Goal: Task Accomplishment & Management: Complete application form

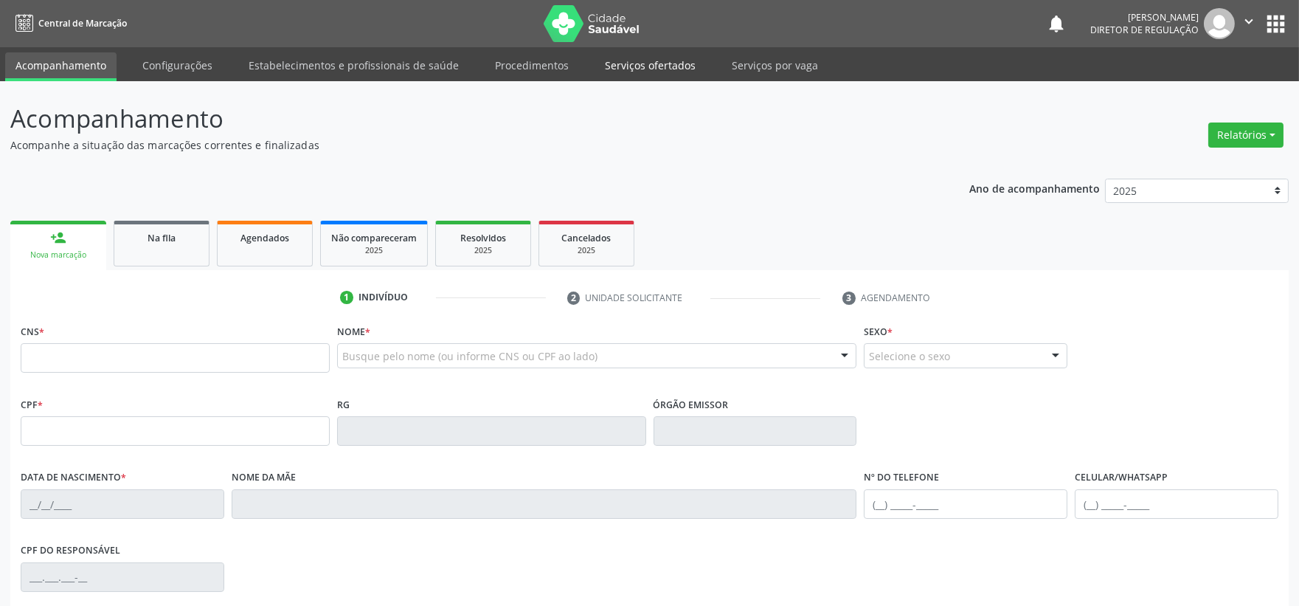
click at [621, 67] on link "Serviços ofertados" at bounding box center [650, 65] width 111 height 26
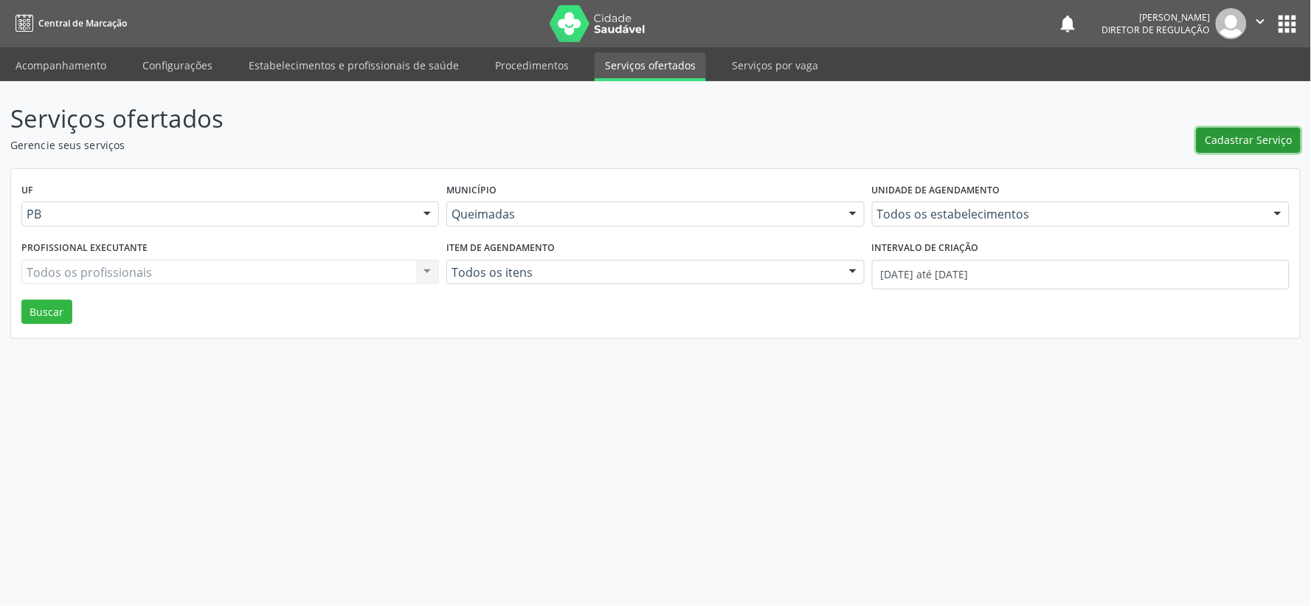
click at [1251, 143] on span "Cadastrar Serviço" at bounding box center [1248, 139] width 87 height 15
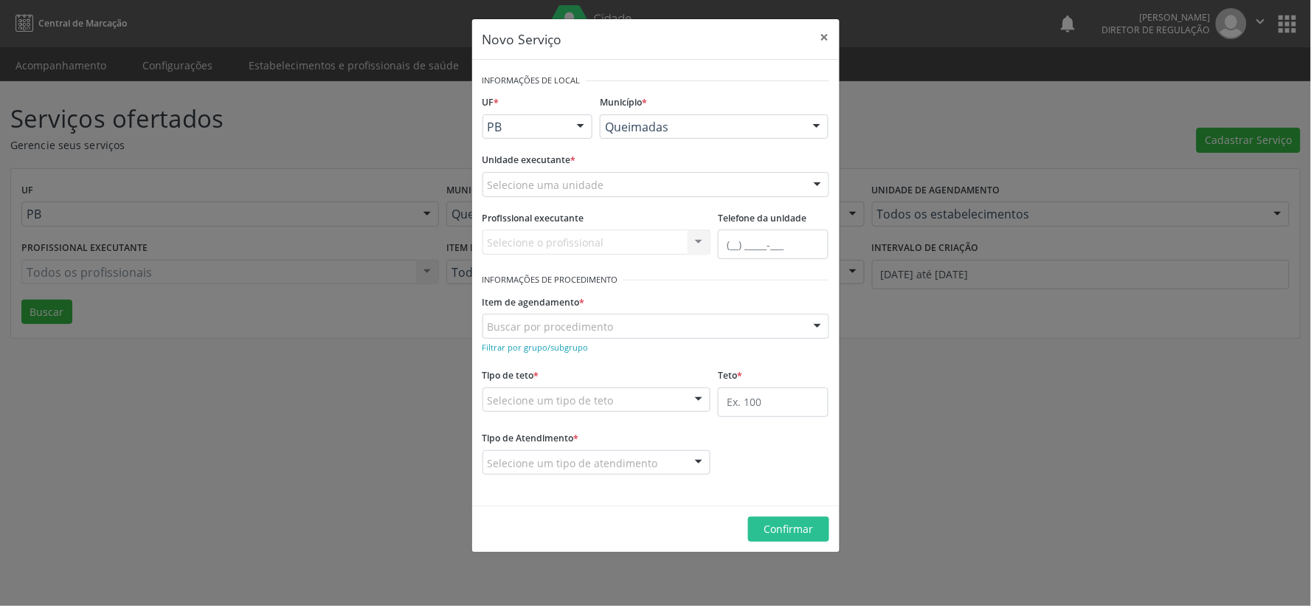
click at [816, 184] on div at bounding box center [817, 185] width 22 height 25
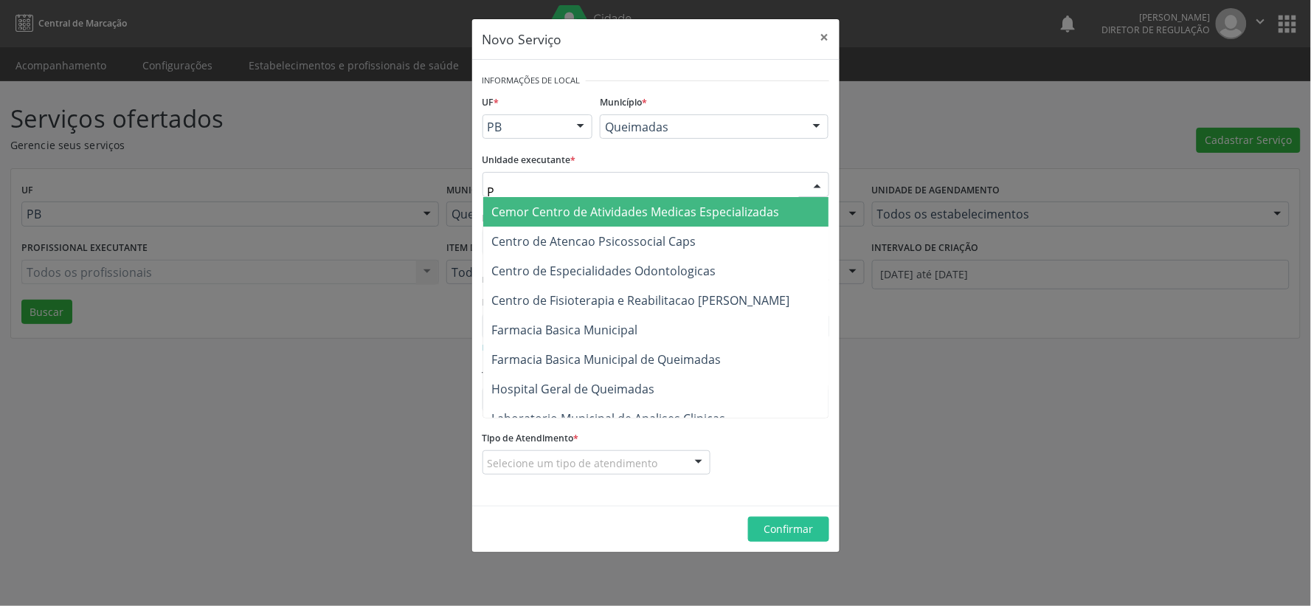
type input "PO"
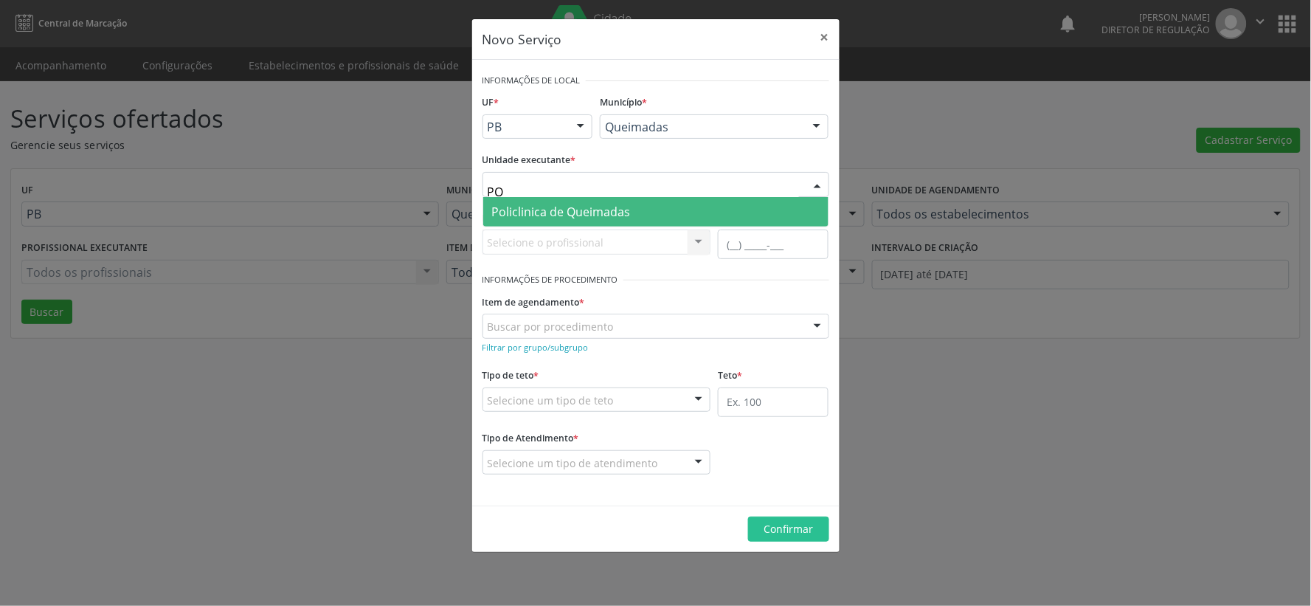
click at [579, 215] on span "Policlinica de Queimadas" at bounding box center [561, 212] width 139 height 16
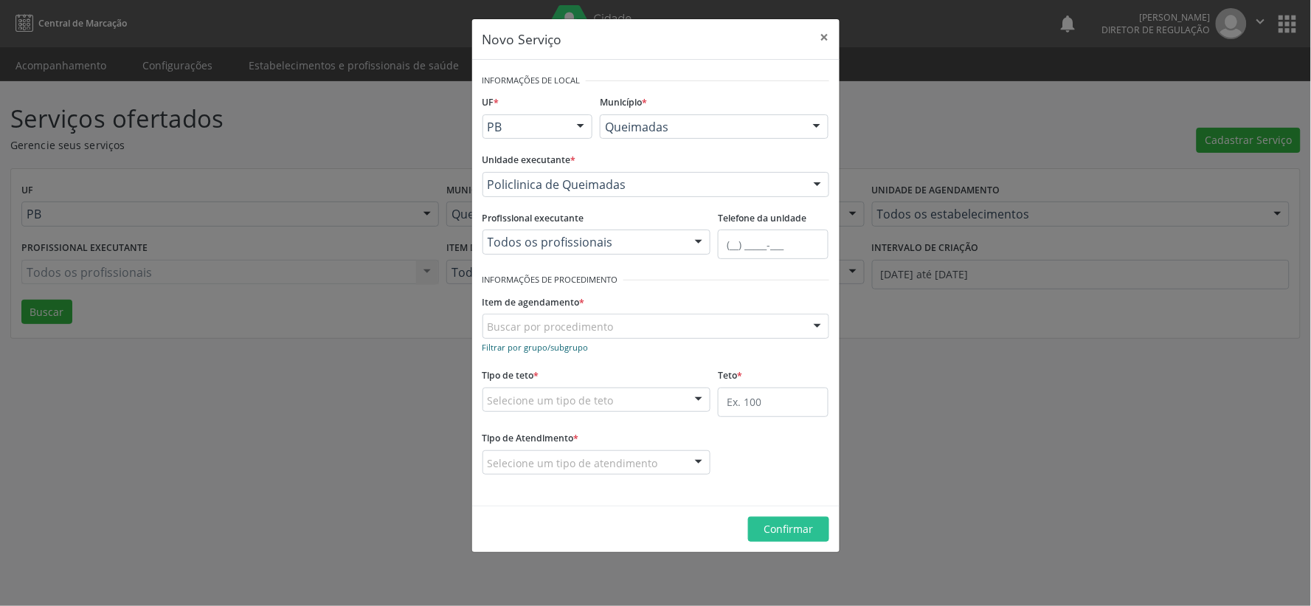
click at [510, 347] on small "Filtrar por grupo/subgrupo" at bounding box center [535, 347] width 106 height 11
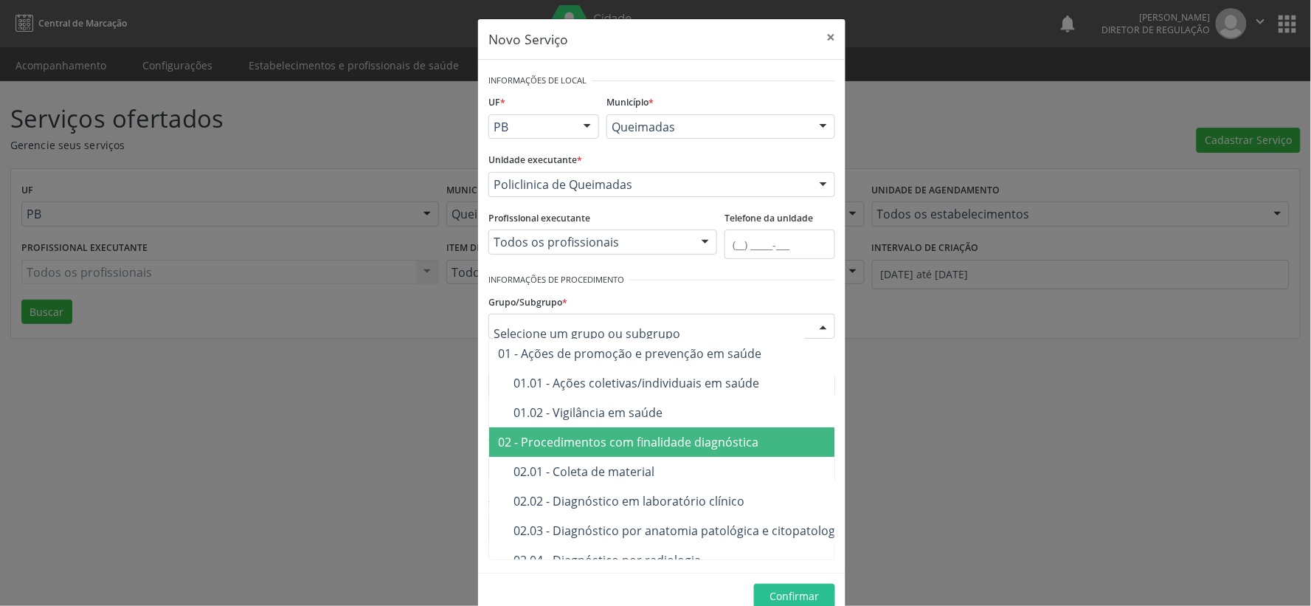
click at [674, 441] on div "02 - Procedimentos com finalidade diagnóstica" at bounding box center [755, 442] width 514 height 12
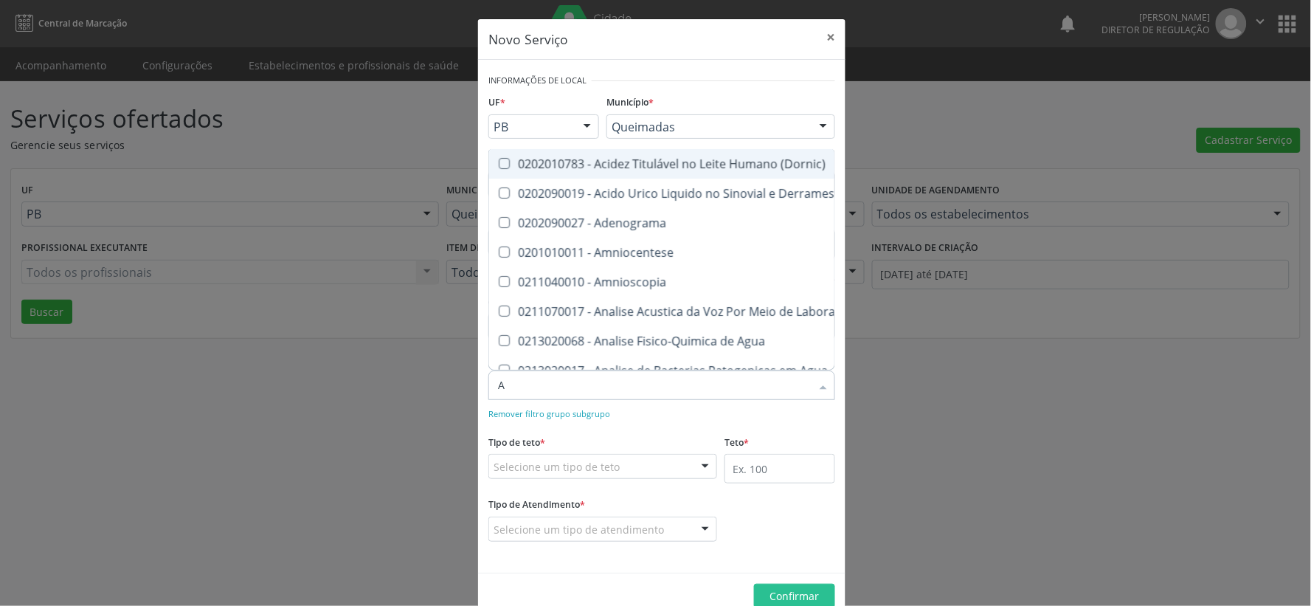
type input "AU"
click at [499, 160] on Ossea\) at bounding box center [504, 163] width 11 height 11
click at [498, 160] on Ossea\) "checkbox" at bounding box center [494, 164] width 10 height 10
checkbox Ossea\) "true"
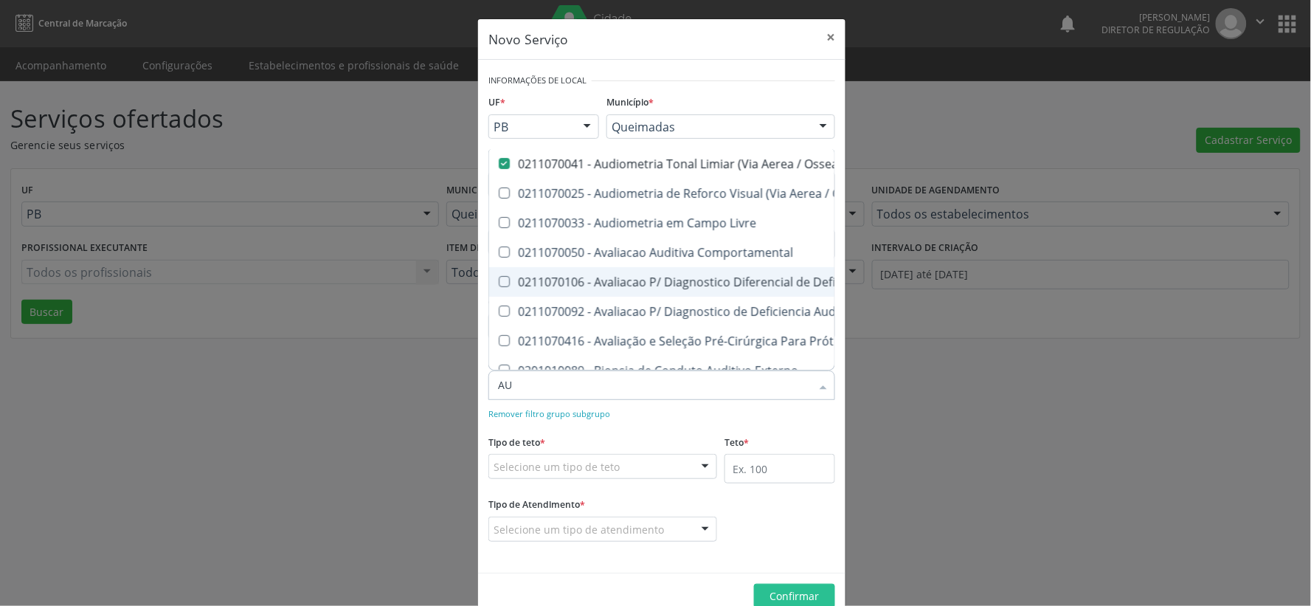
click at [804, 415] on div "Remover filtro grupo subgrupo" at bounding box center [661, 412] width 347 height 15
checkbox Ossea\) "true"
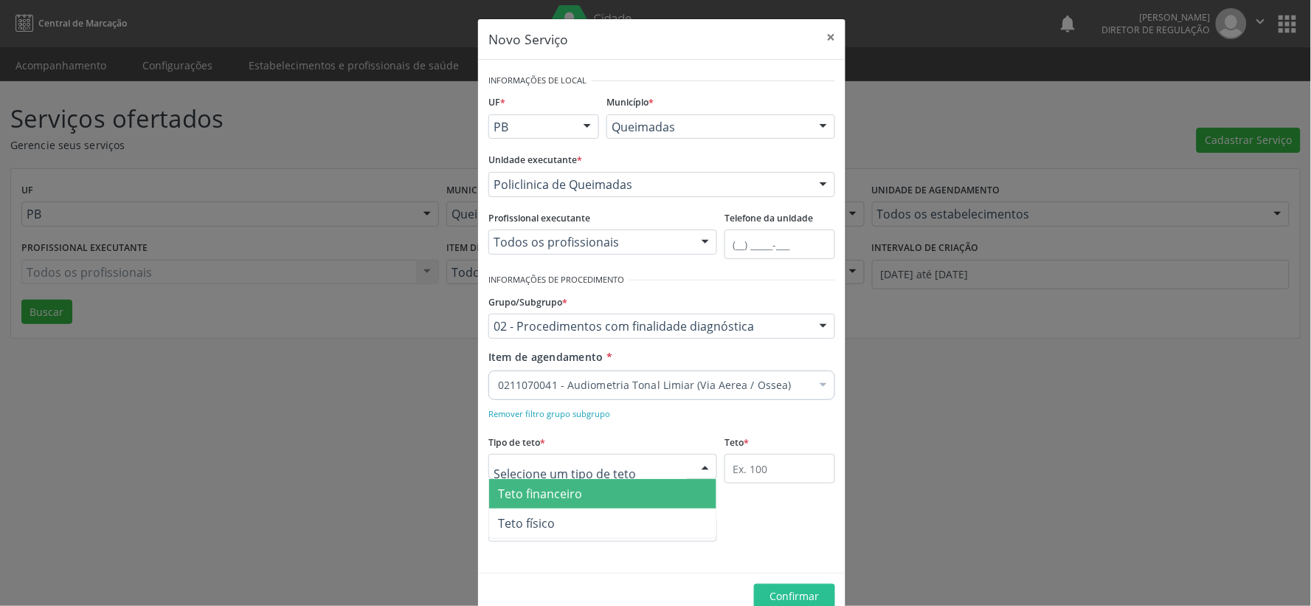
click at [697, 463] on div at bounding box center [705, 466] width 22 height 25
click at [651, 491] on span "Teto financeiro" at bounding box center [602, 494] width 227 height 30
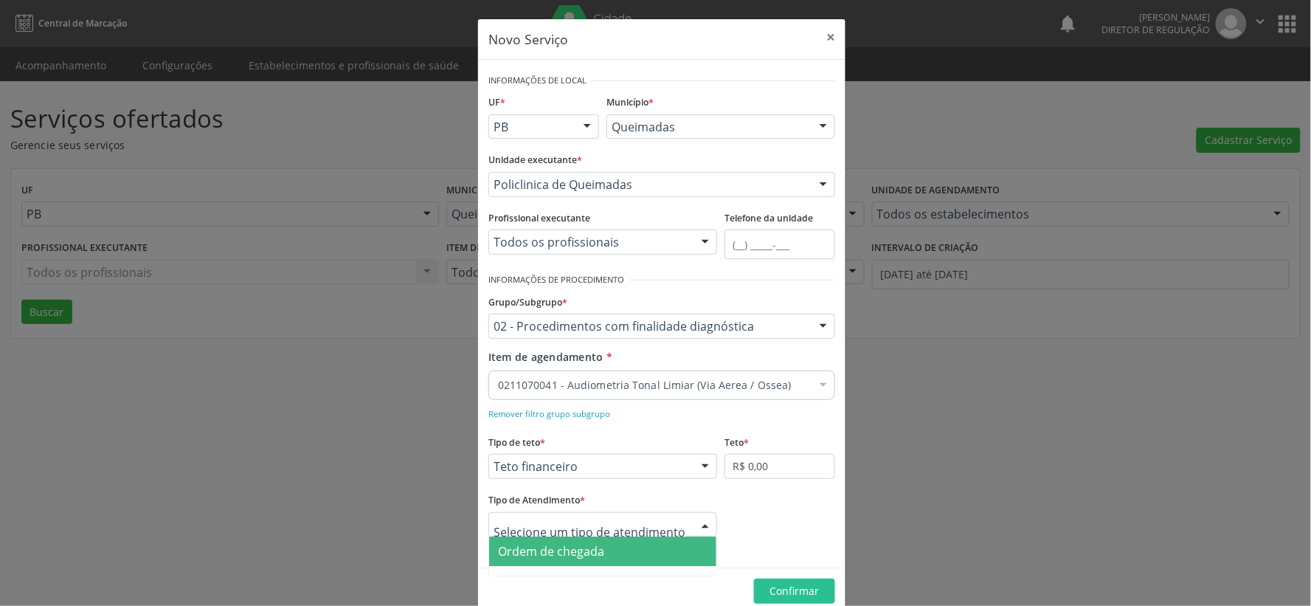
click at [699, 524] on div at bounding box center [705, 525] width 22 height 25
click at [672, 549] on span "Ordem de chegada" at bounding box center [602, 551] width 227 height 30
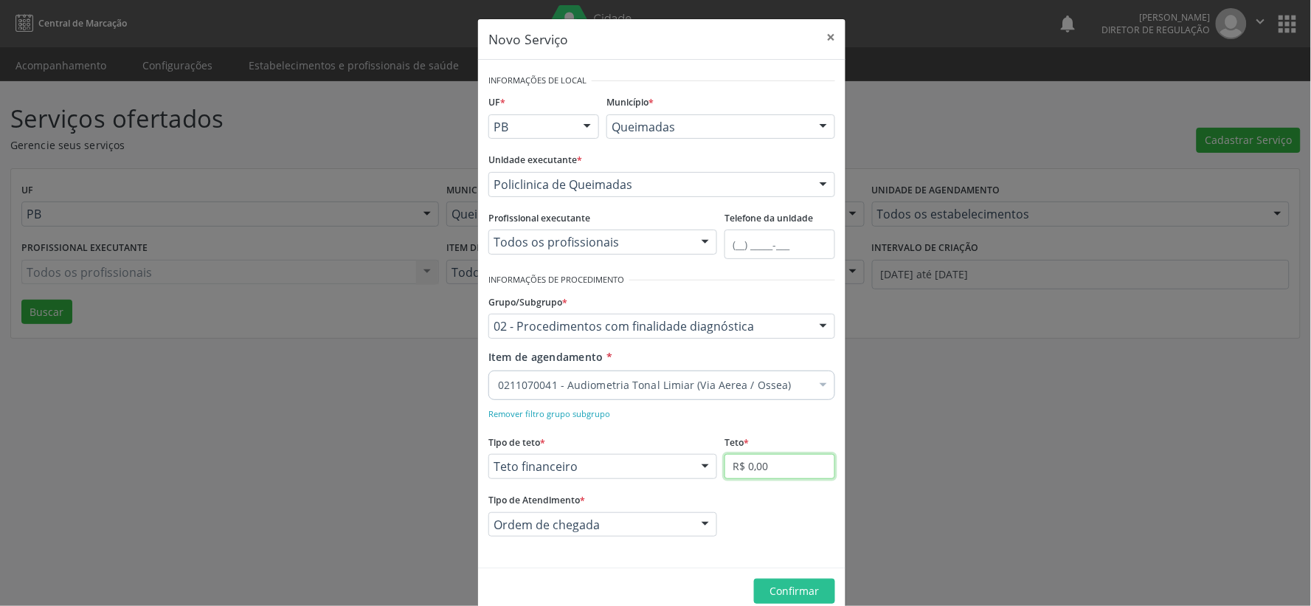
click at [800, 466] on input "R$ 0,00" at bounding box center [779, 466] width 111 height 25
type input "R$ 4.000,00"
click at [806, 595] on span "Confirmar" at bounding box center [794, 590] width 49 height 14
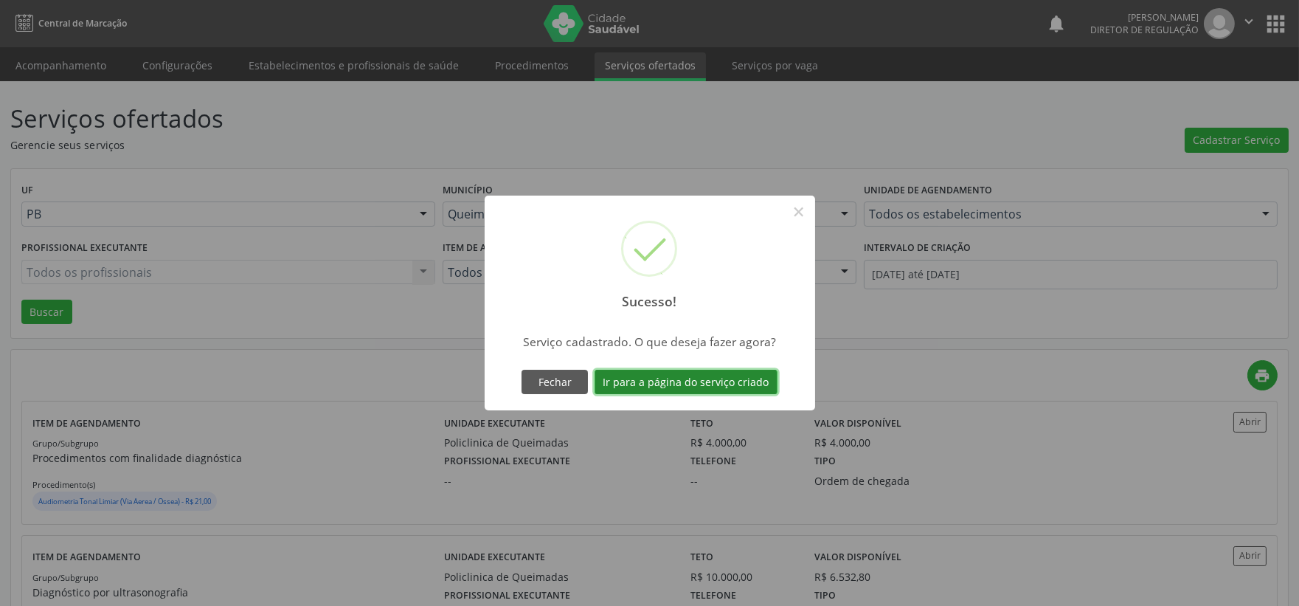
click at [711, 382] on button "Ir para a página do serviço criado" at bounding box center [686, 382] width 183 height 25
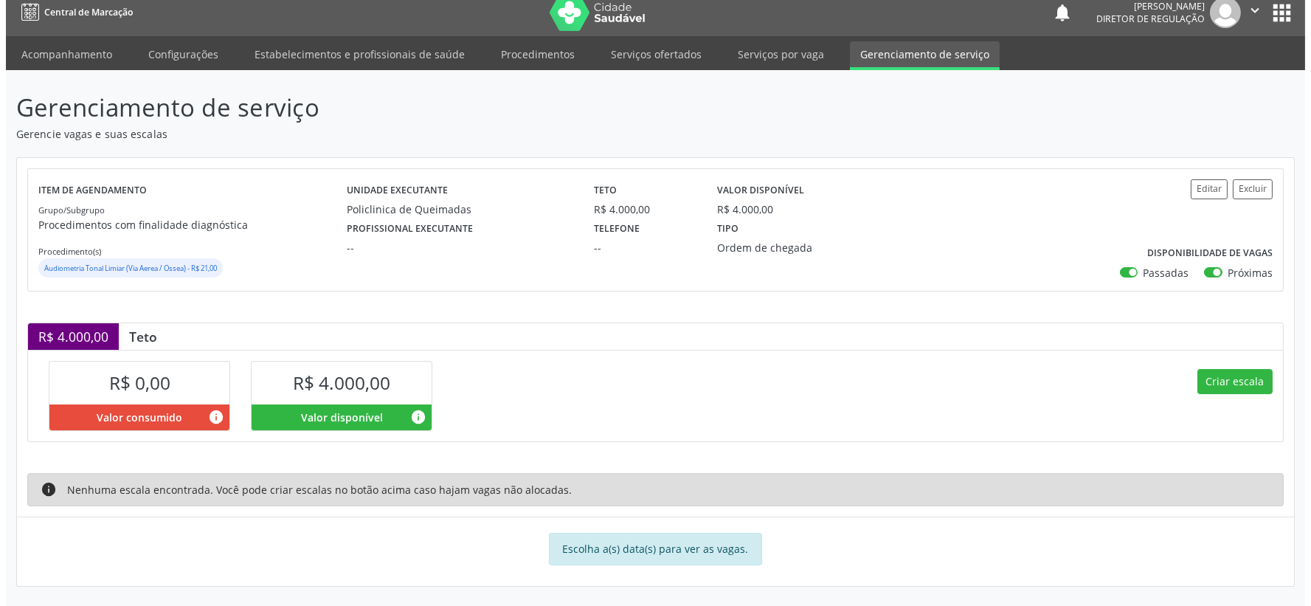
scroll to position [13, 0]
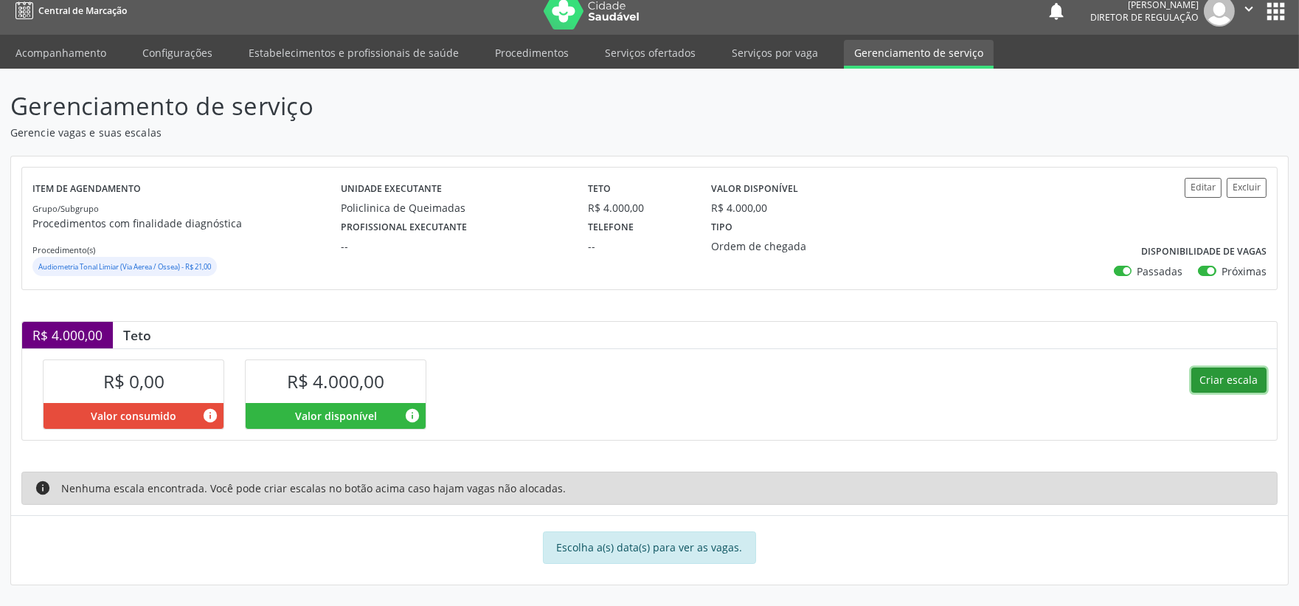
click at [1230, 379] on button "Criar escala" at bounding box center [1228, 379] width 75 height 25
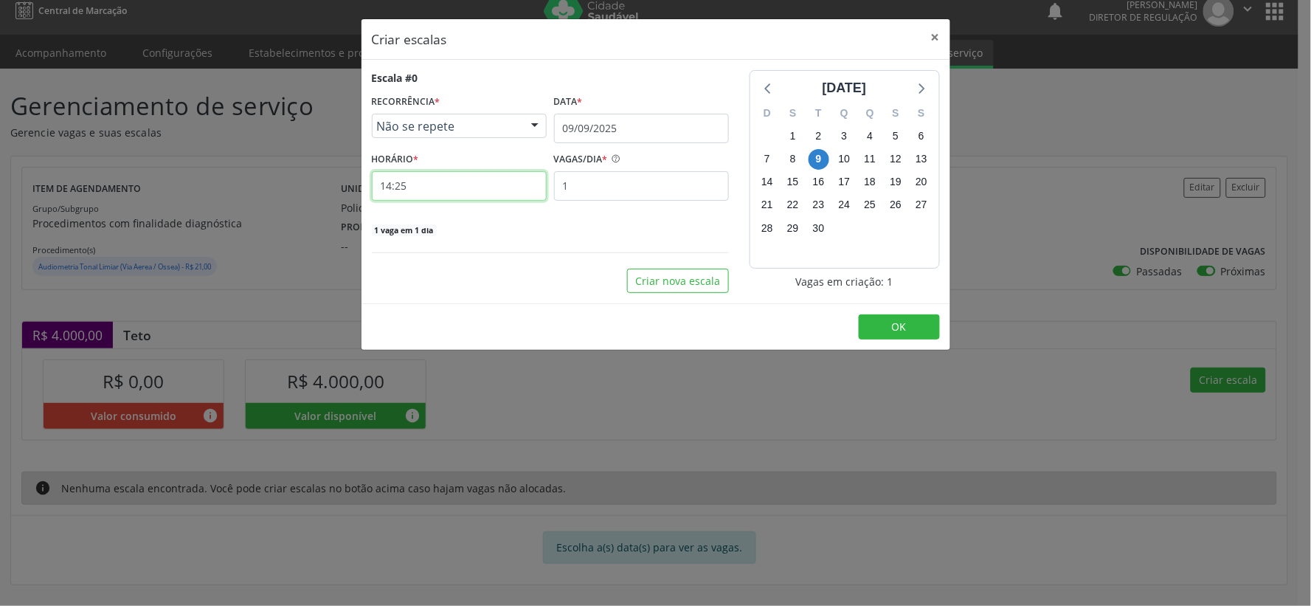
click at [409, 190] on input "14:25" at bounding box center [459, 186] width 175 height 30
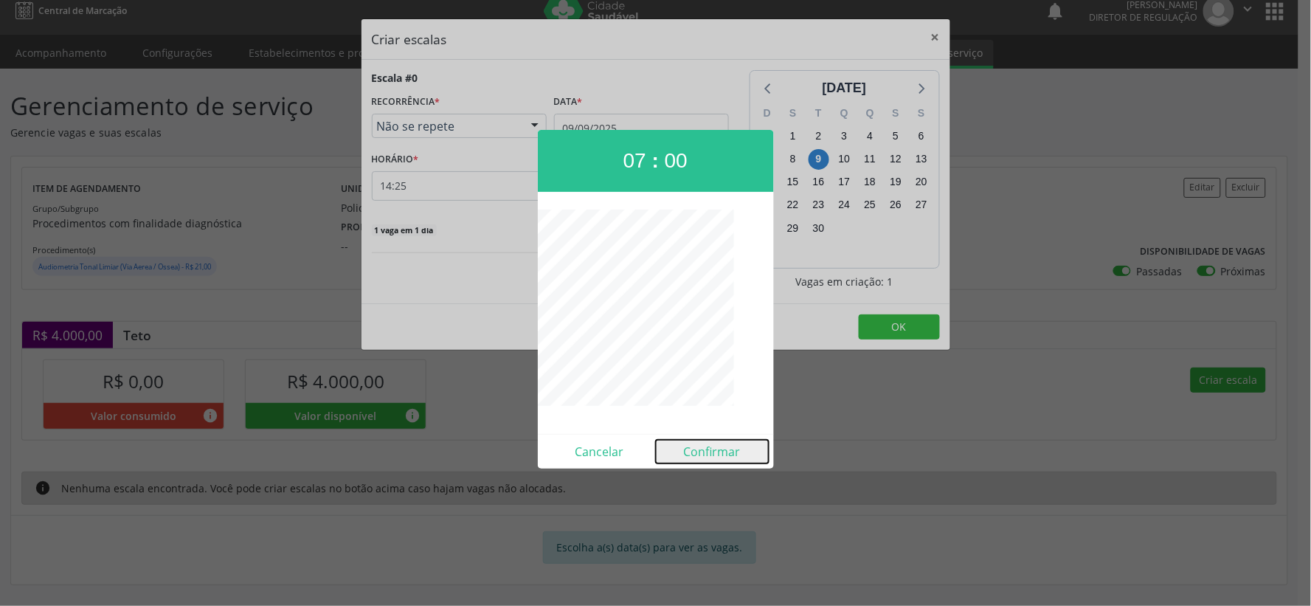
click at [710, 447] on button "Confirmar" at bounding box center [712, 452] width 113 height 24
type input "07:00"
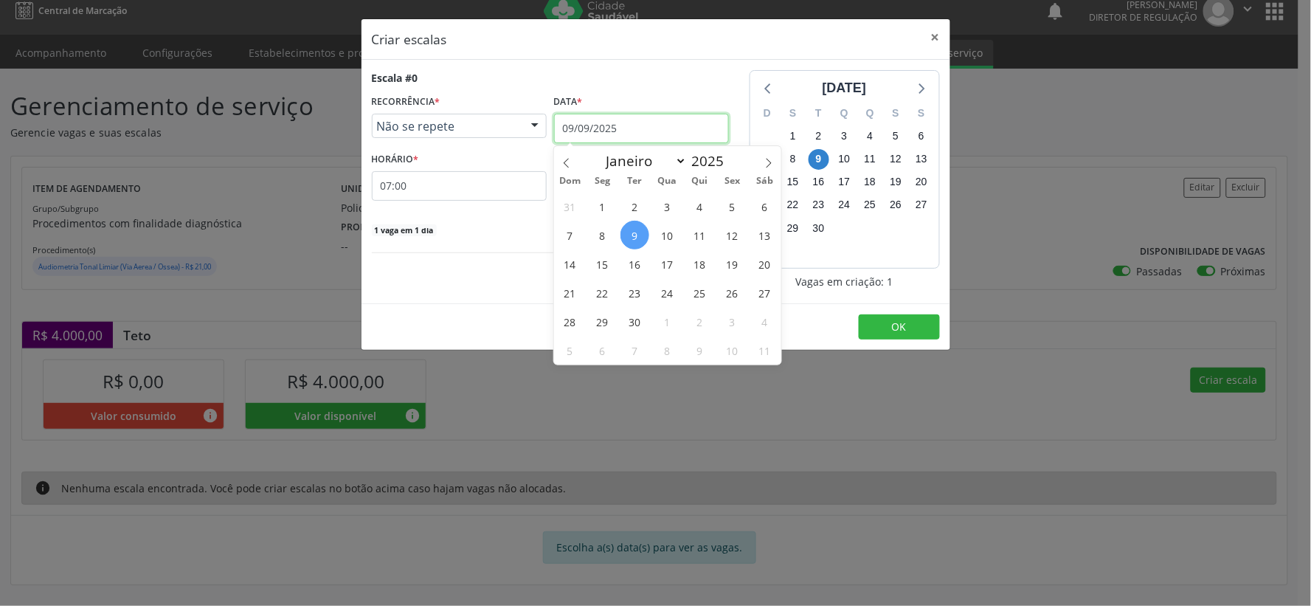
click at [681, 131] on input "09/09/2025" at bounding box center [641, 129] width 175 height 30
click at [602, 289] on span "22" at bounding box center [602, 292] width 29 height 29
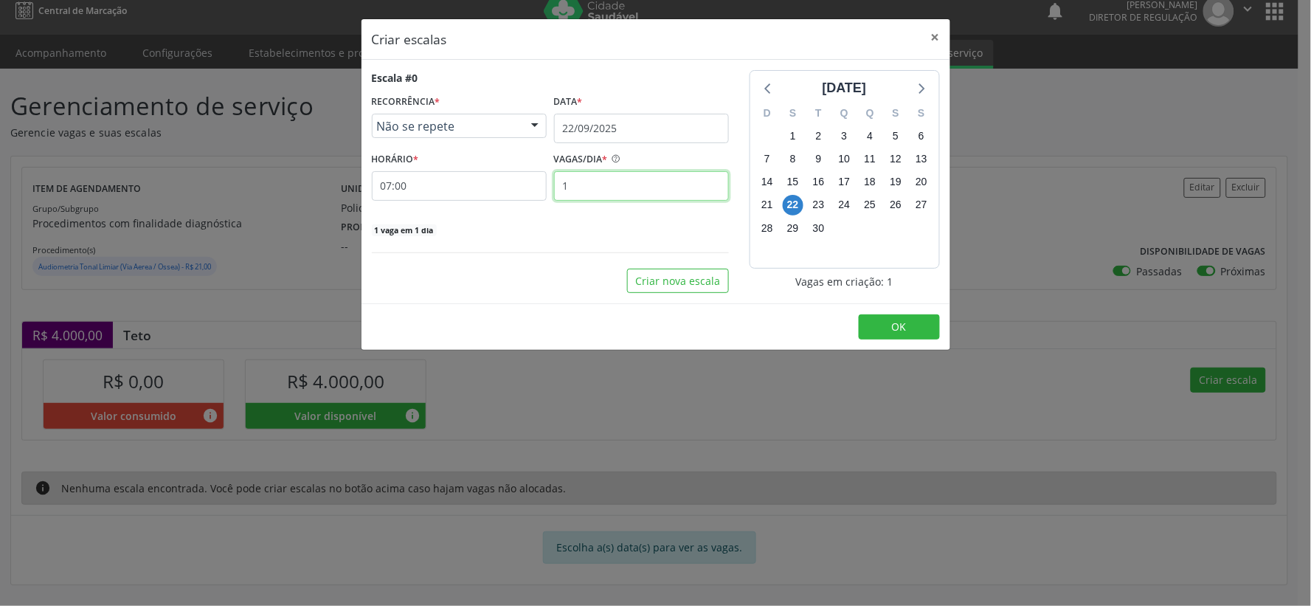
click at [592, 189] on input "1" at bounding box center [641, 186] width 175 height 30
type input "25"
click at [901, 325] on span "OK" at bounding box center [899, 326] width 15 height 14
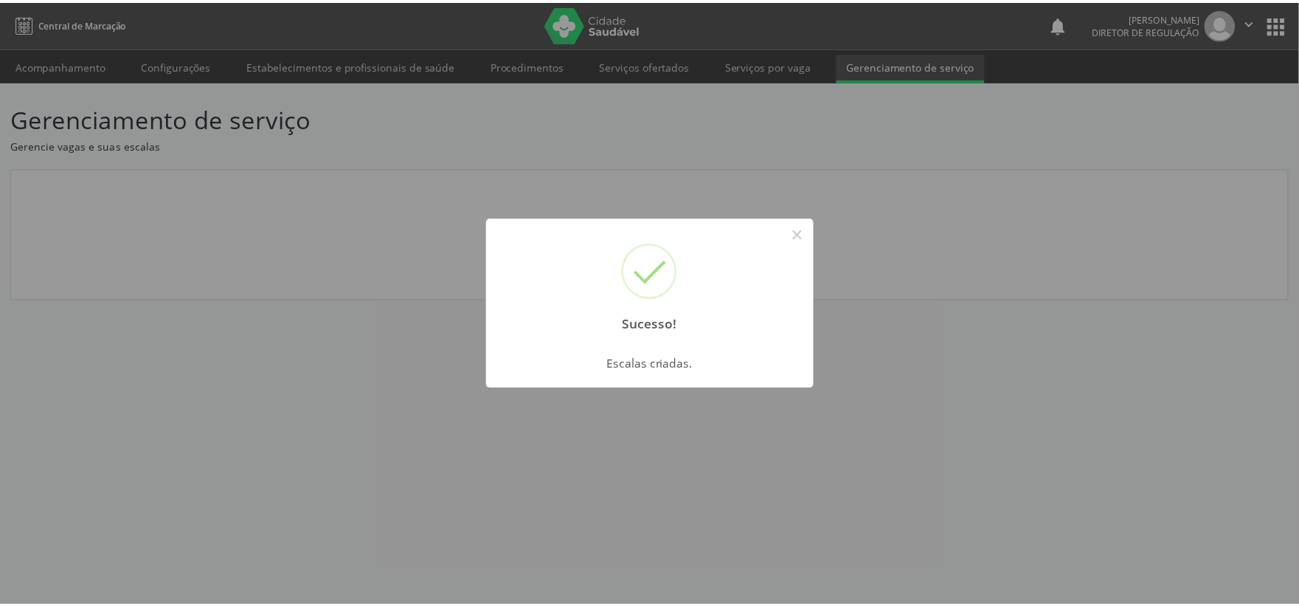
scroll to position [0, 0]
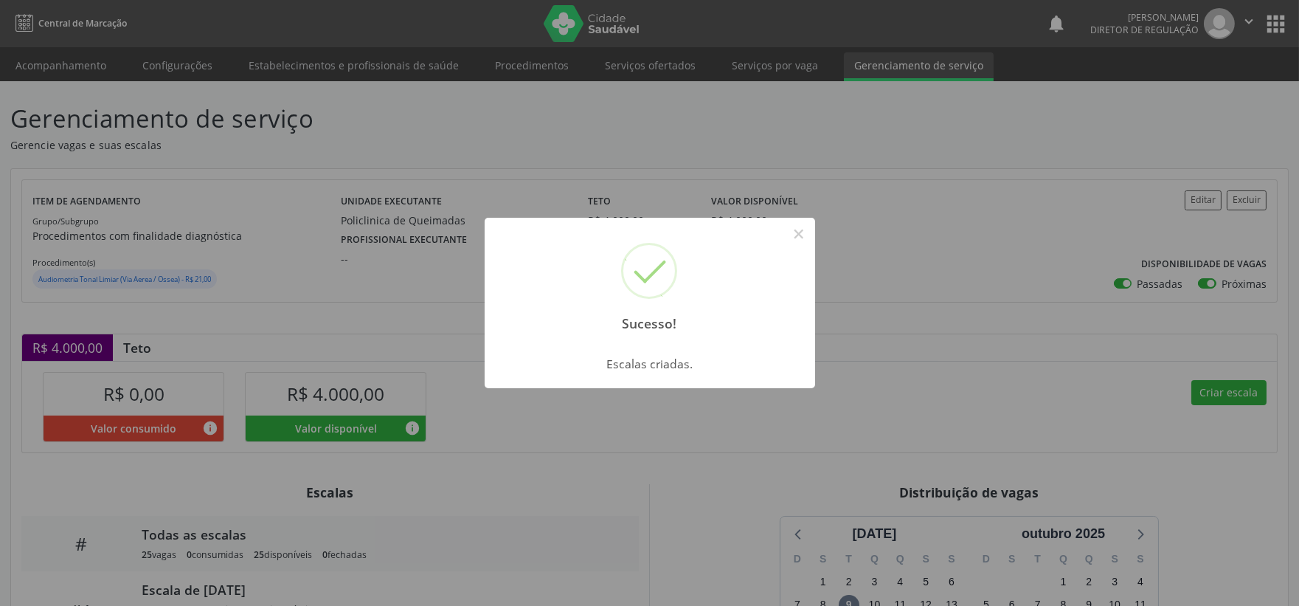
drag, startPoint x: 797, startPoint y: 232, endPoint x: 797, endPoint y: 285, distance: 53.1
click at [797, 235] on button "×" at bounding box center [798, 233] width 25 height 25
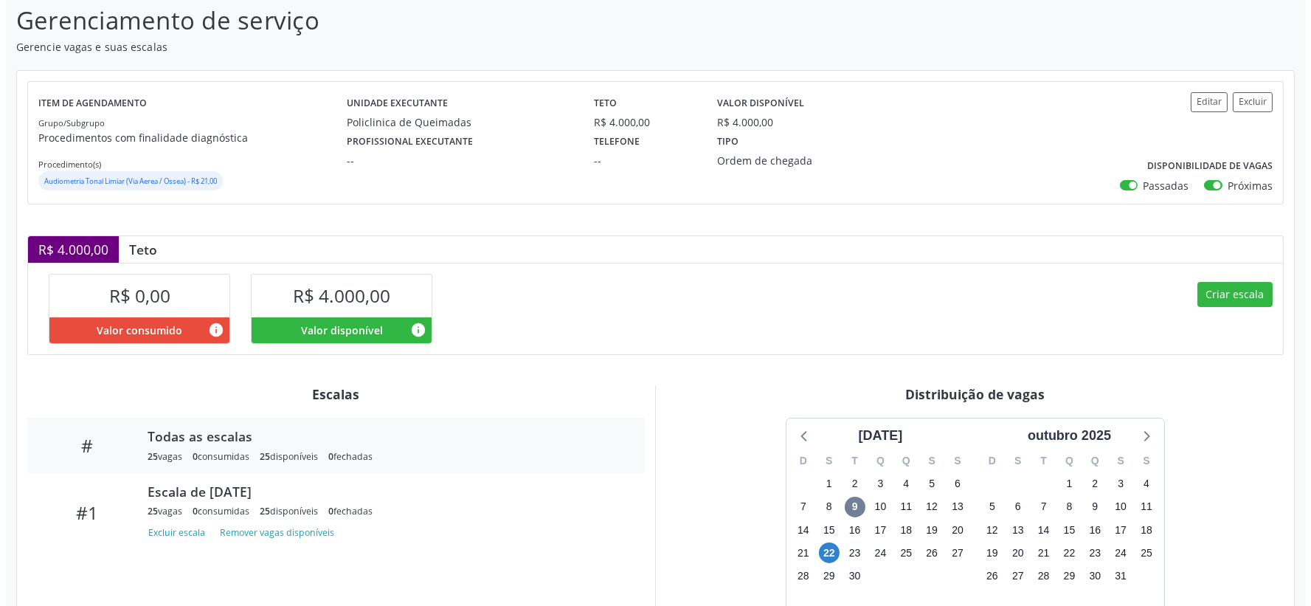
scroll to position [205, 0]
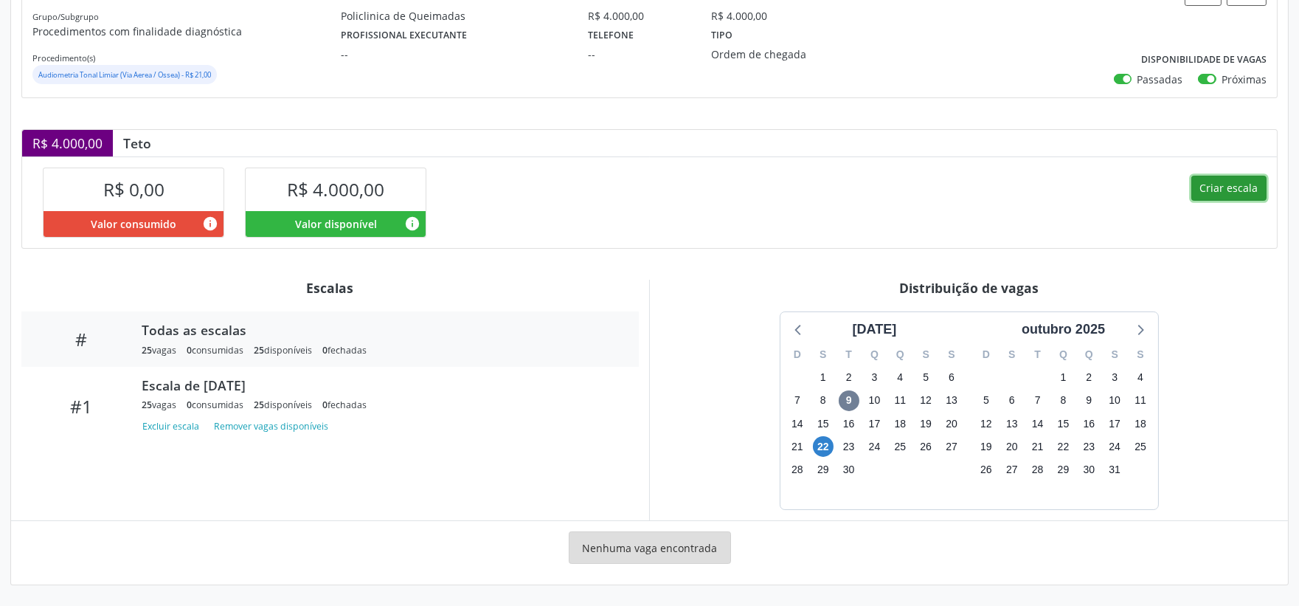
click at [1240, 188] on button "Criar escala" at bounding box center [1228, 188] width 75 height 25
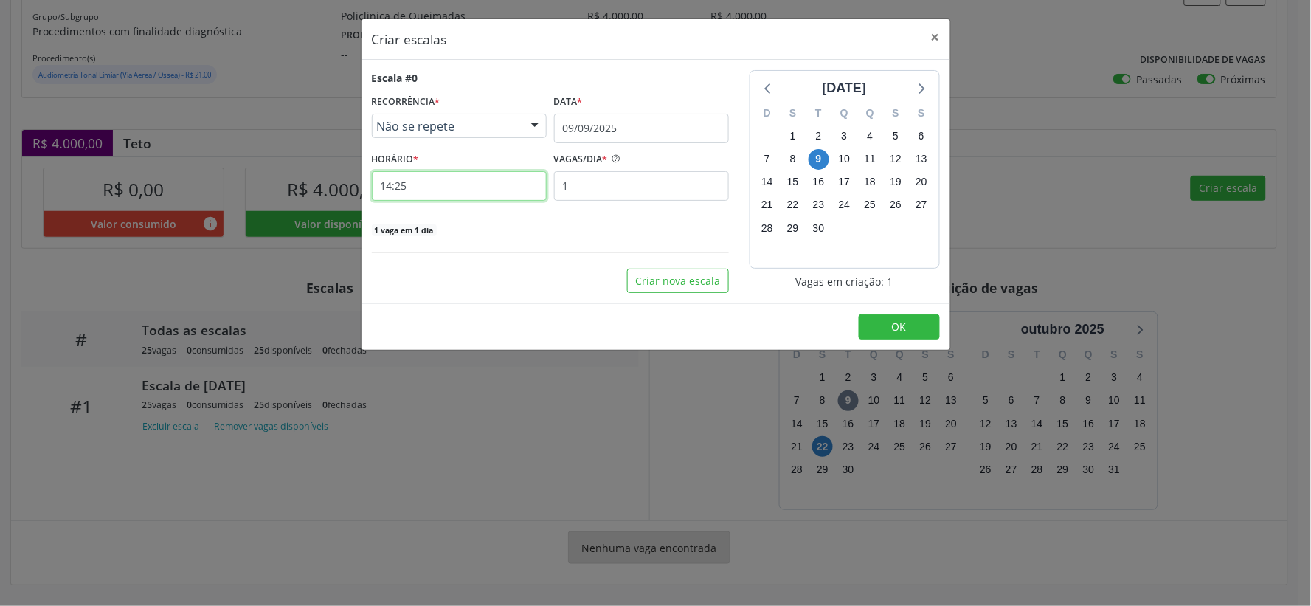
click at [432, 190] on input "14:25" at bounding box center [459, 186] width 175 height 30
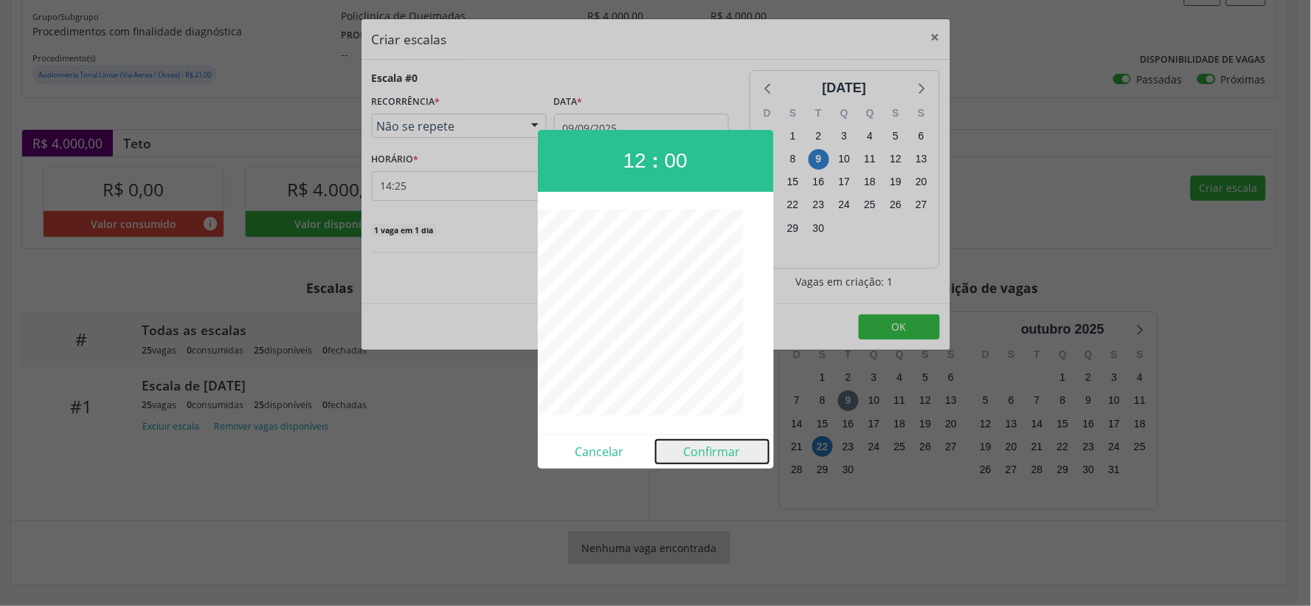
click at [703, 446] on button "Confirmar" at bounding box center [712, 452] width 113 height 24
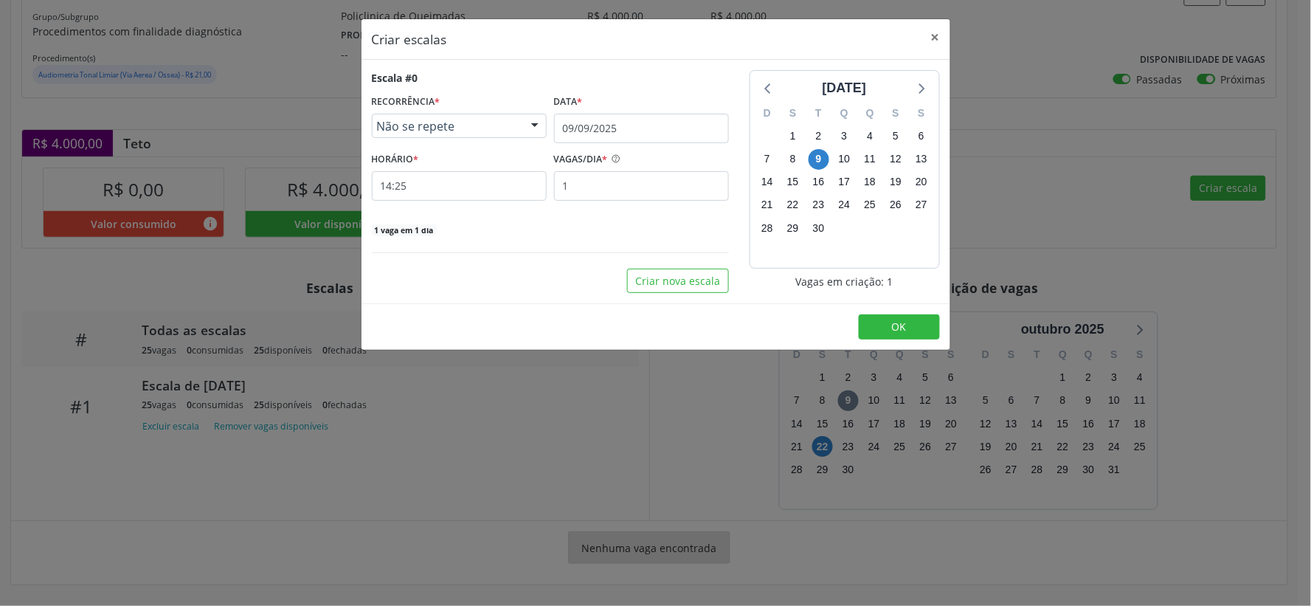
type input "12:00"
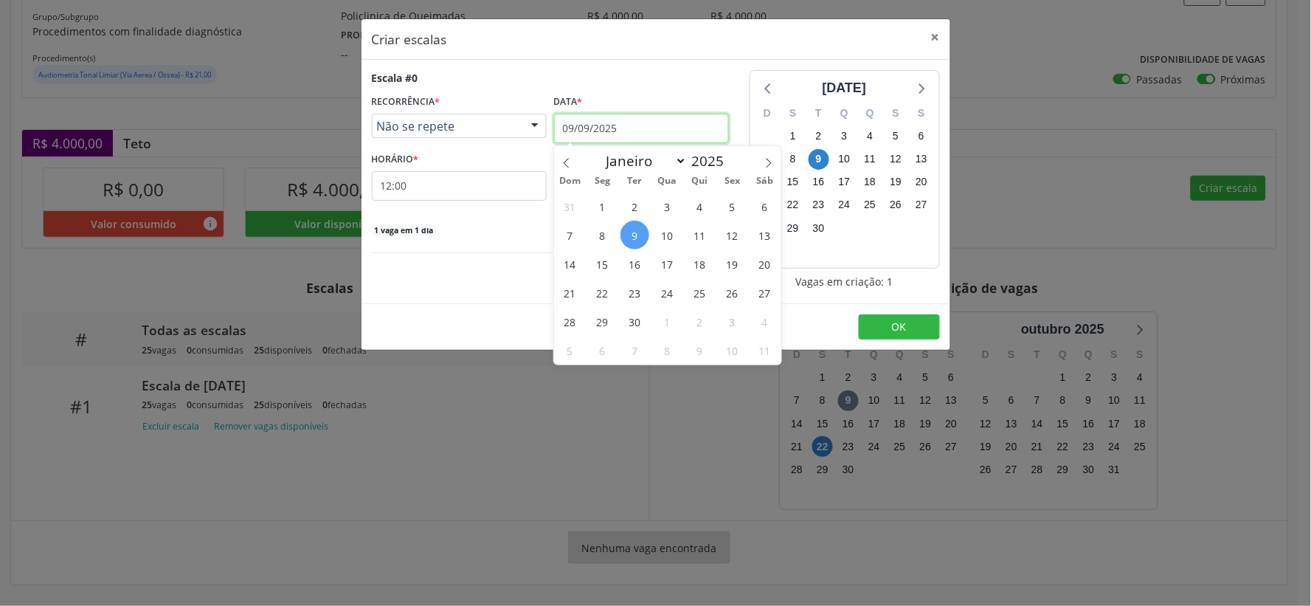
click at [665, 117] on input "09/09/2025" at bounding box center [641, 129] width 175 height 30
click at [603, 293] on span "22" at bounding box center [602, 292] width 29 height 29
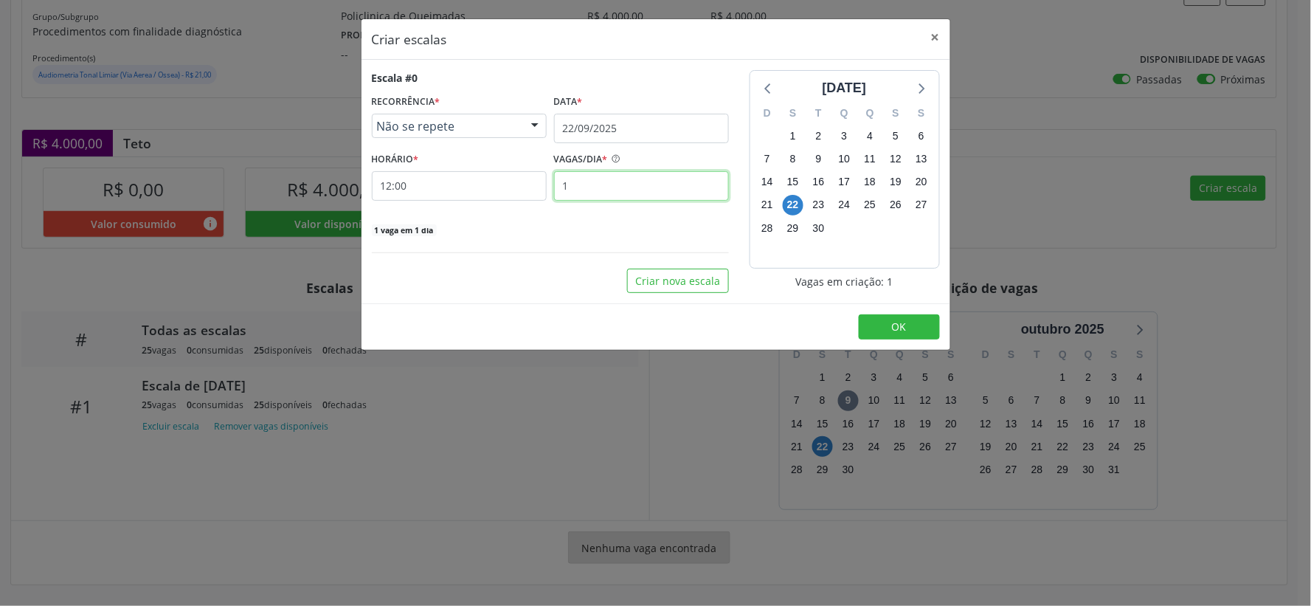
click at [588, 189] on input "1" at bounding box center [641, 186] width 175 height 30
type input "25"
click at [890, 327] on button "OK" at bounding box center [899, 326] width 81 height 25
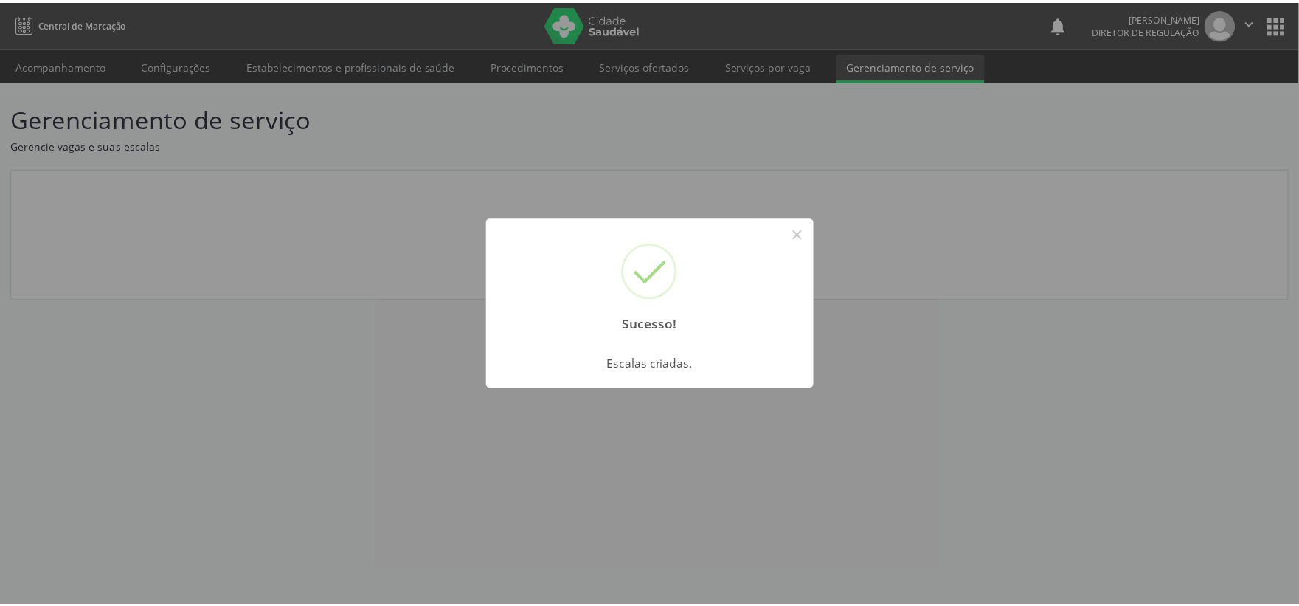
scroll to position [0, 0]
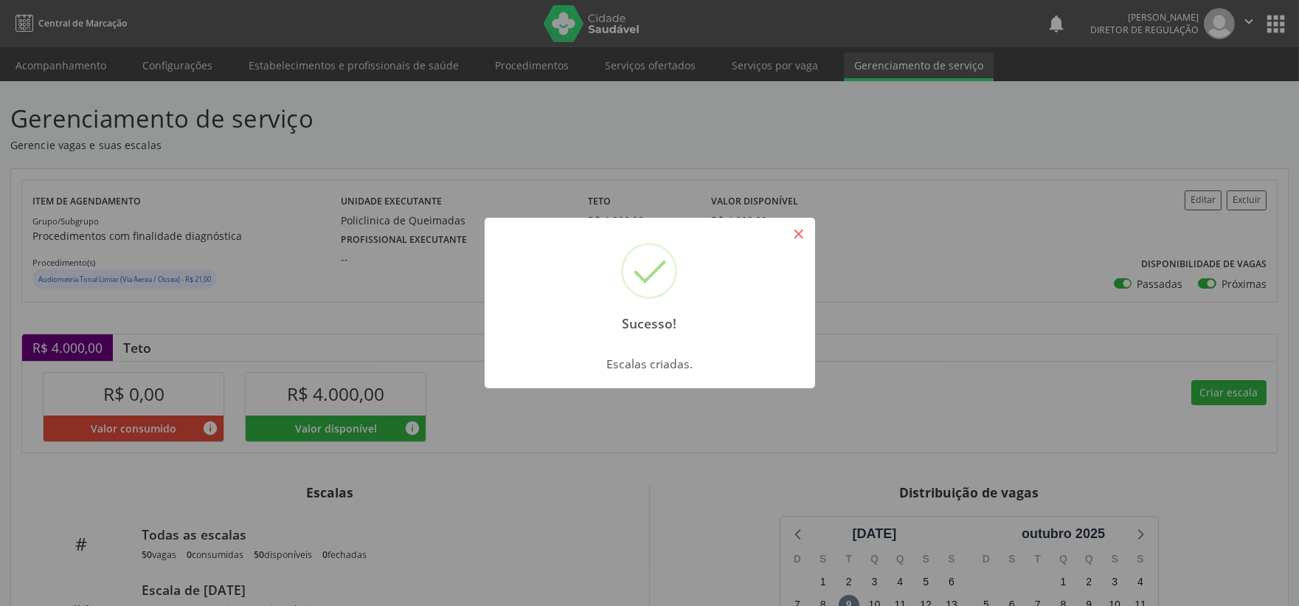
click at [800, 231] on button "×" at bounding box center [798, 233] width 25 height 25
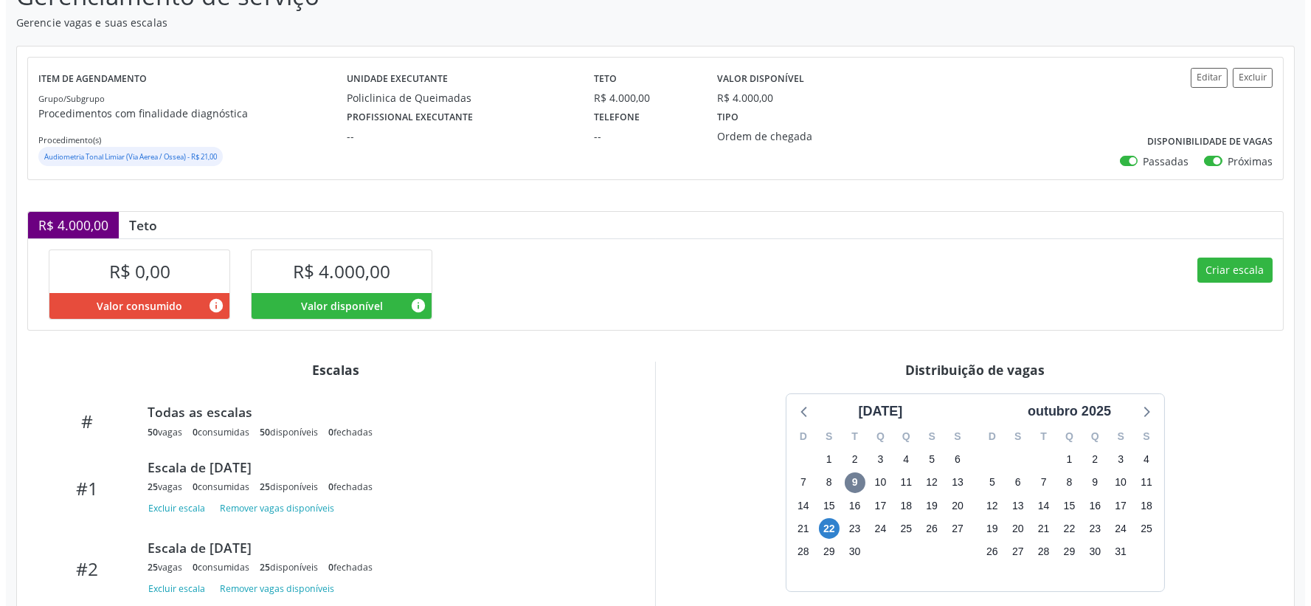
scroll to position [223, 0]
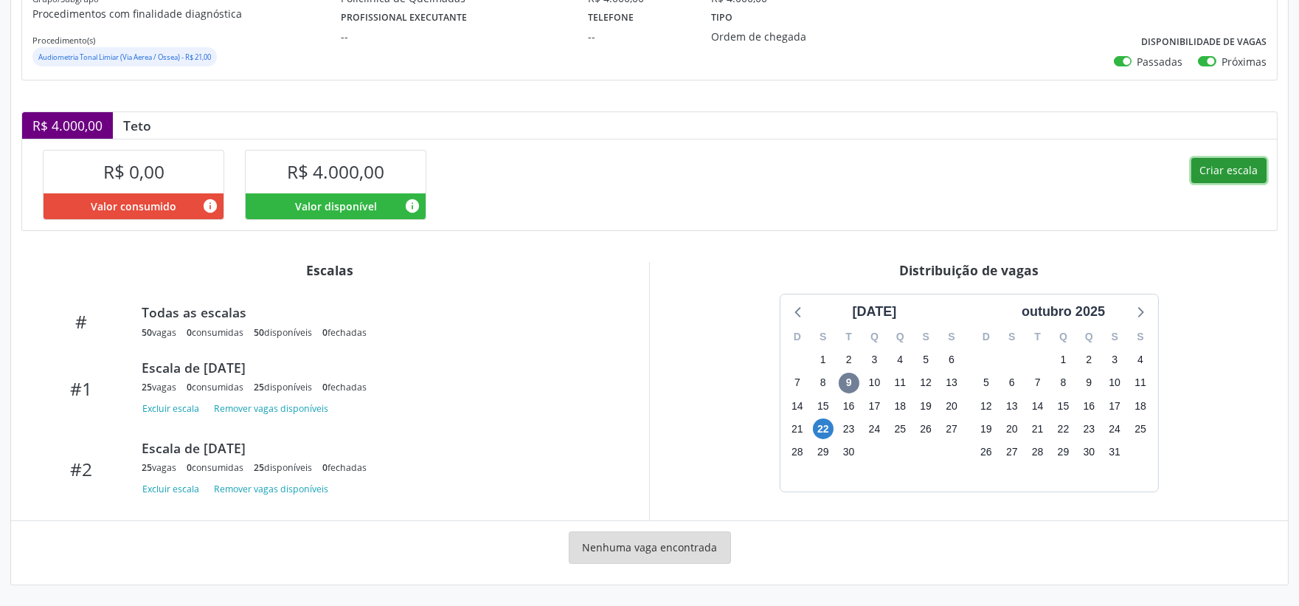
click at [1229, 165] on button "Criar escala" at bounding box center [1228, 170] width 75 height 25
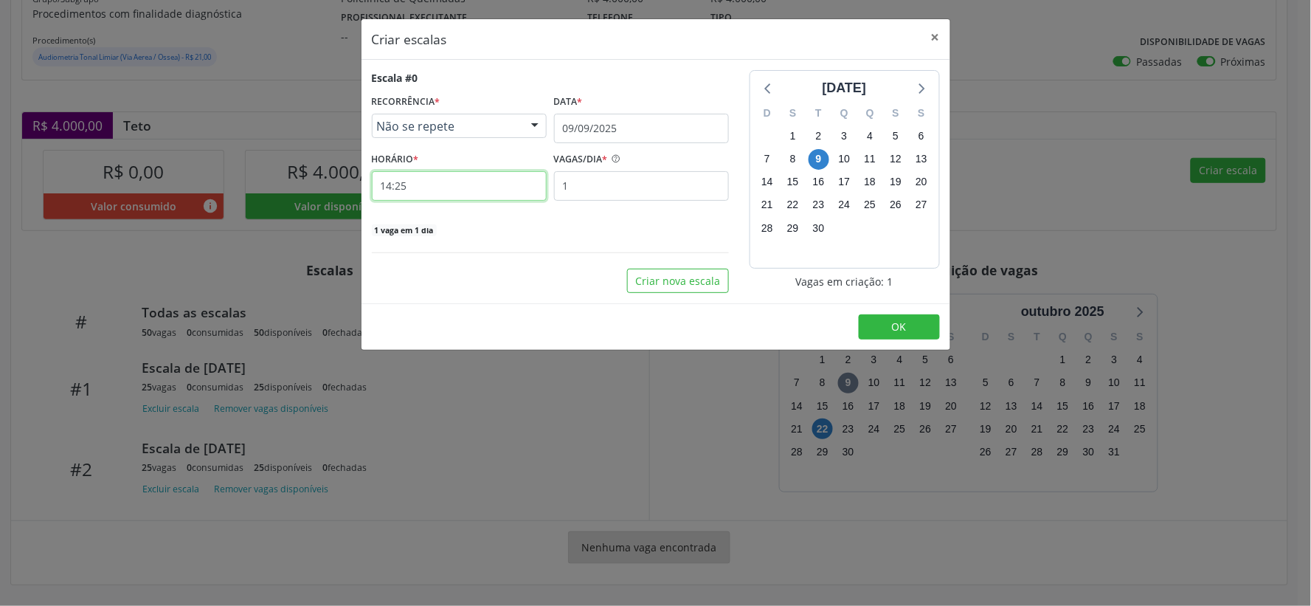
click at [451, 178] on input "14:25" at bounding box center [459, 186] width 175 height 30
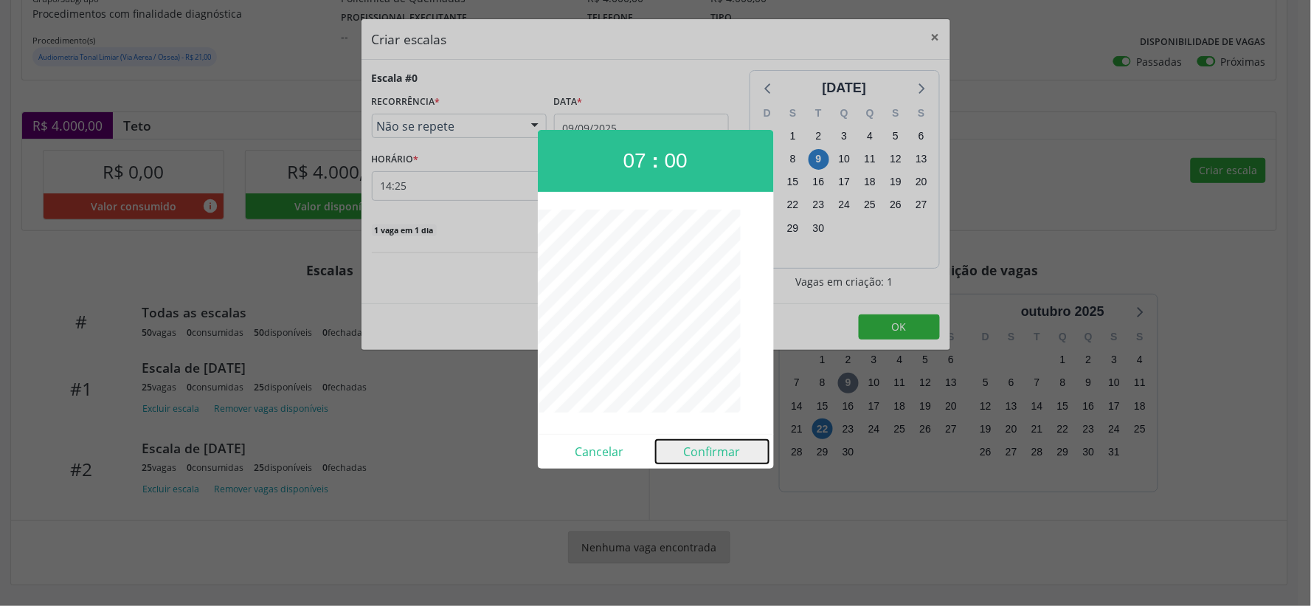
click at [698, 461] on button "Confirmar" at bounding box center [712, 452] width 113 height 24
type input "07:00"
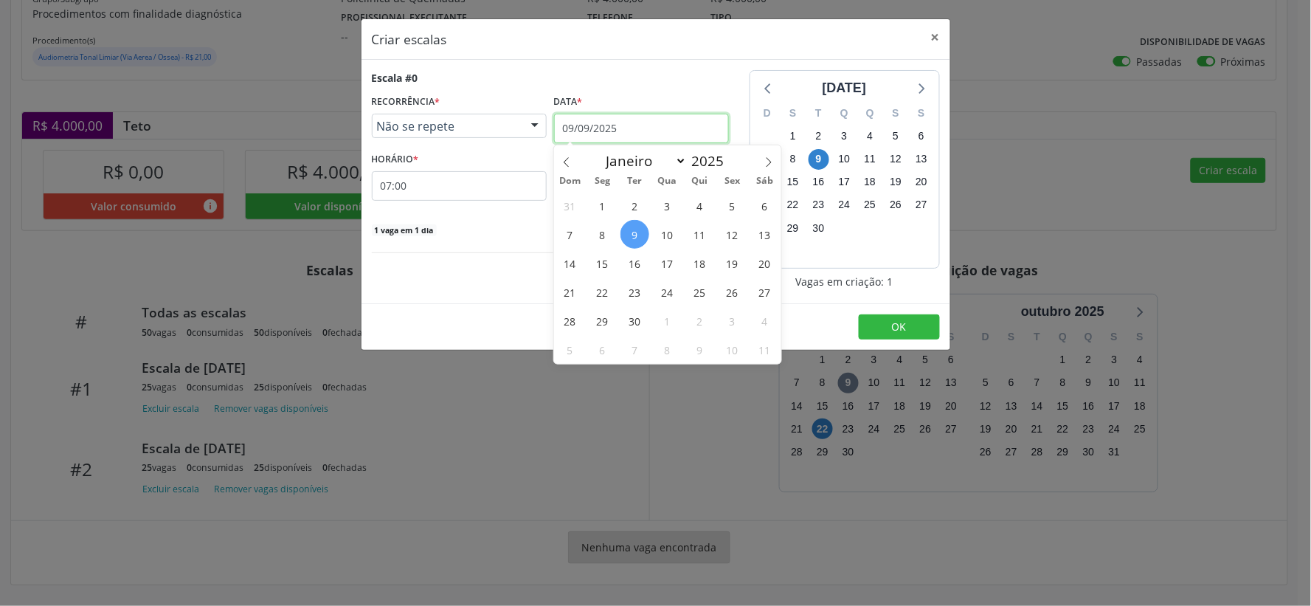
click at [718, 125] on input "09/09/2025" at bounding box center [641, 129] width 175 height 30
click at [698, 289] on span "25" at bounding box center [699, 291] width 29 height 29
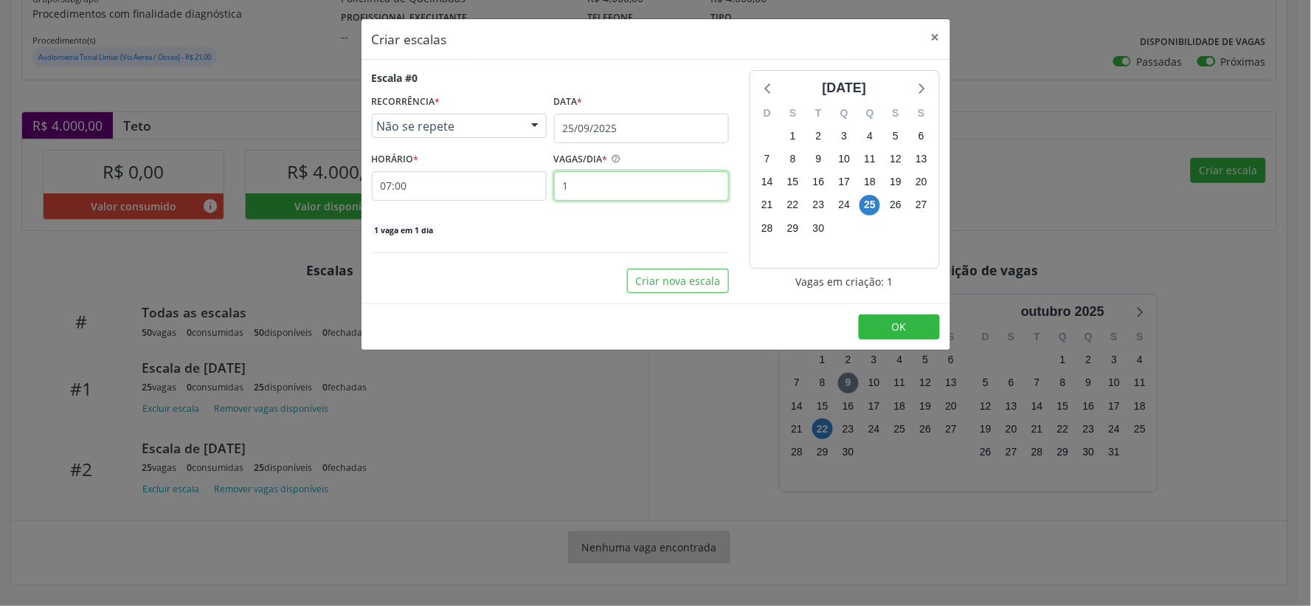
click at [591, 188] on input "1" at bounding box center [641, 186] width 175 height 30
type input "25"
click at [880, 325] on button "OK" at bounding box center [899, 326] width 81 height 25
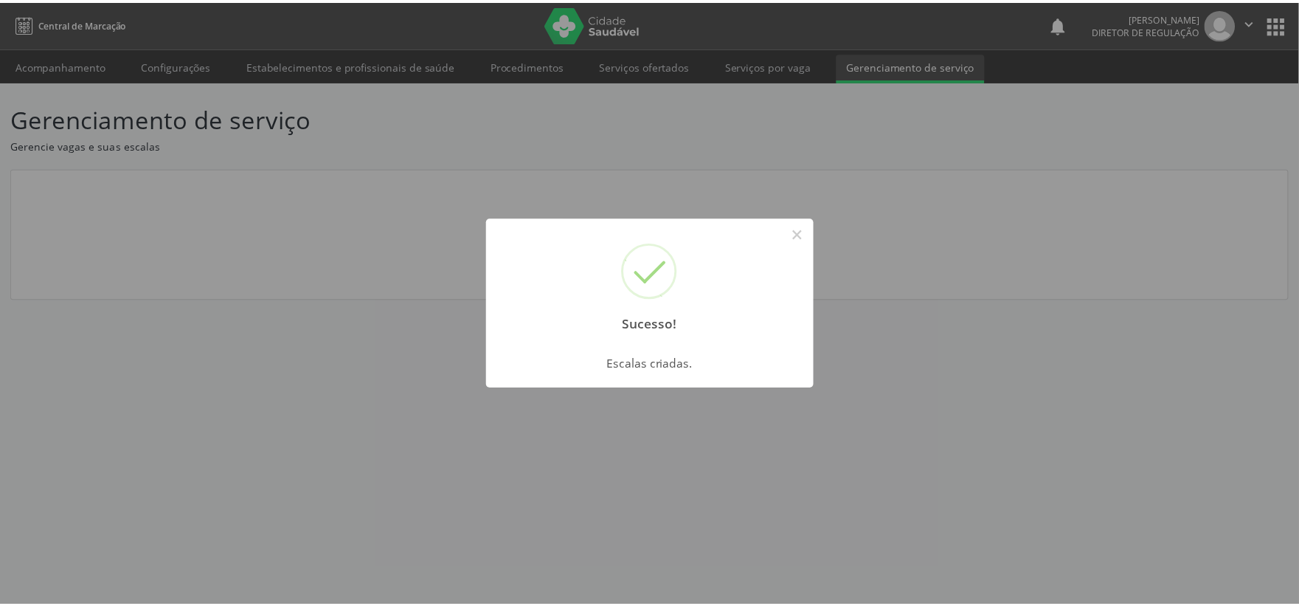
scroll to position [0, 0]
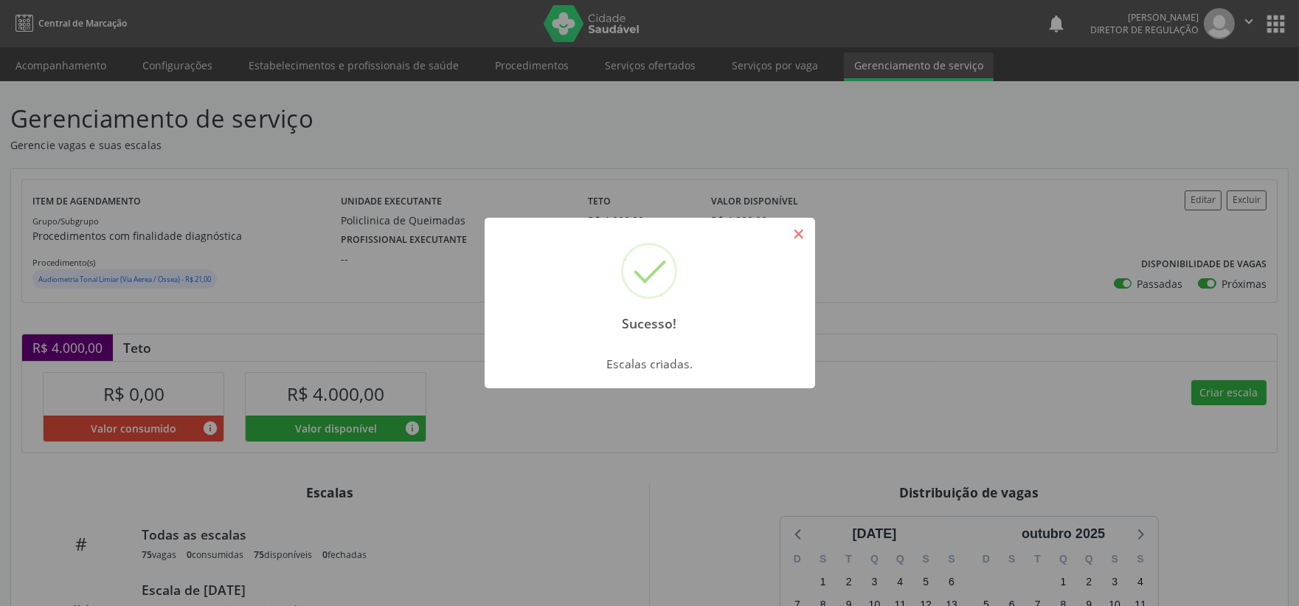
click at [792, 226] on button "×" at bounding box center [798, 233] width 25 height 25
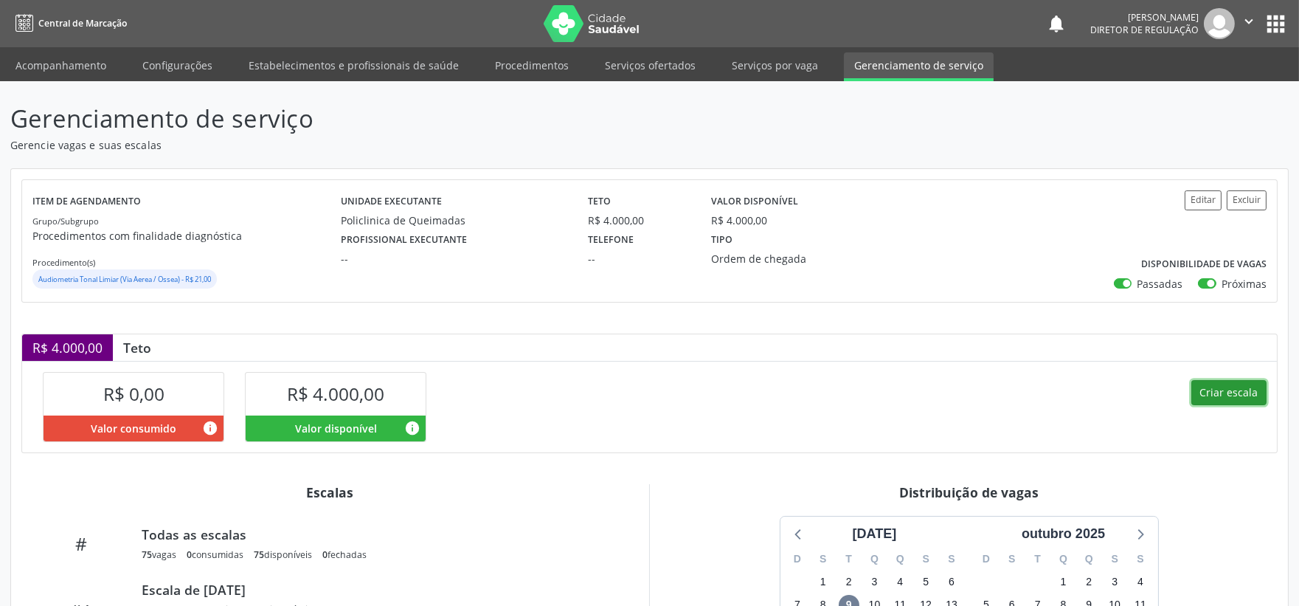
click at [1204, 387] on button "Criar escala" at bounding box center [1228, 392] width 75 height 25
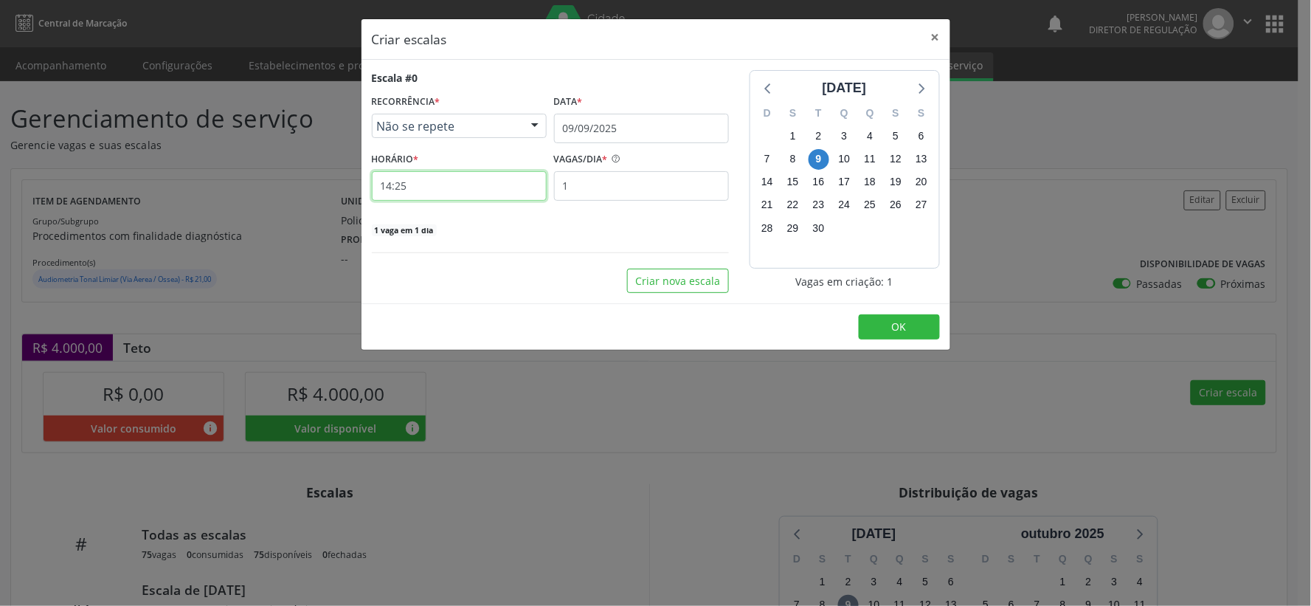
click at [443, 192] on input "14:25" at bounding box center [459, 186] width 175 height 30
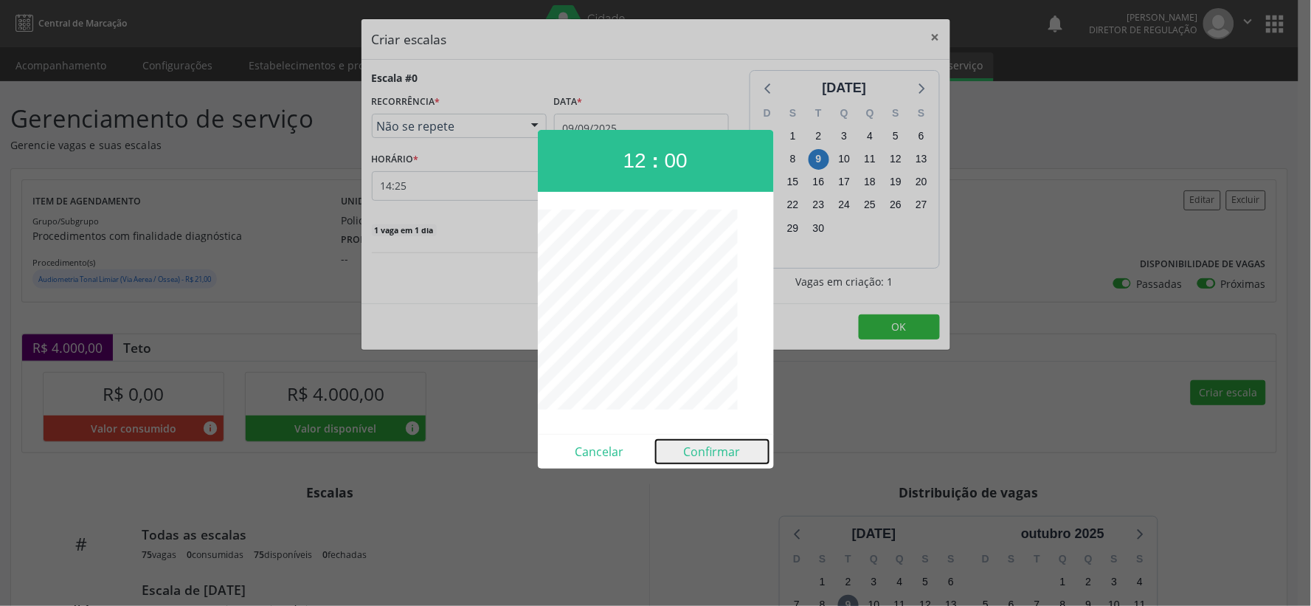
click at [709, 452] on button "Confirmar" at bounding box center [712, 452] width 113 height 24
type input "12:00"
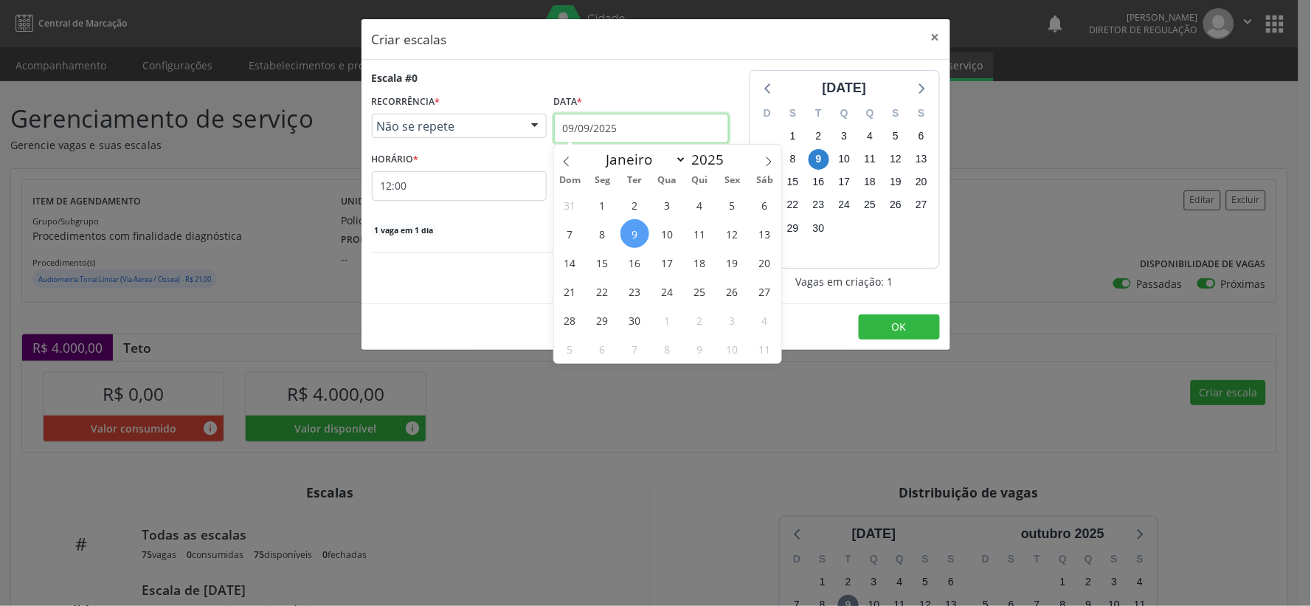
click at [660, 128] on input "09/09/2025" at bounding box center [641, 129] width 175 height 30
drag, startPoint x: 698, startPoint y: 290, endPoint x: 606, endPoint y: 205, distance: 125.3
click at [688, 277] on div "31 1 2 3 4 5 6 7 8 9 10 11 12 13 14 15 16 17 18 19 20 21 22 23 24 25 26 27 28 2…" at bounding box center [667, 276] width 227 height 173
click at [698, 291] on span "25" at bounding box center [699, 291] width 29 height 29
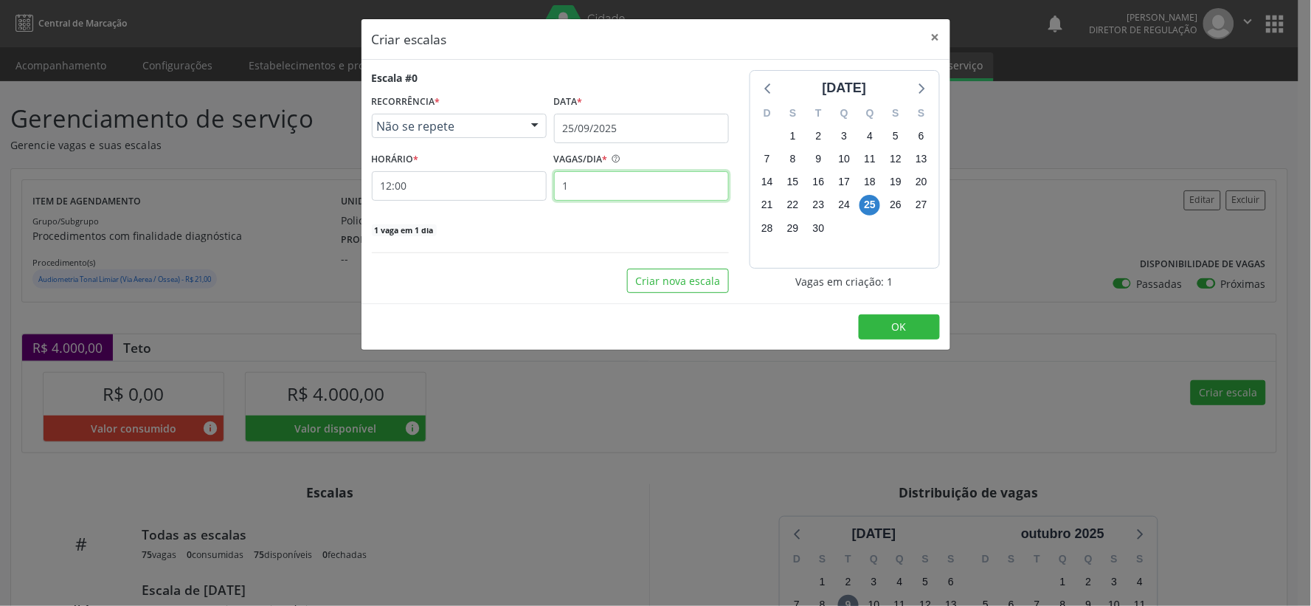
click at [591, 193] on input "1" at bounding box center [641, 186] width 175 height 30
type input "25"
click at [896, 326] on span "OK" at bounding box center [899, 326] width 15 height 14
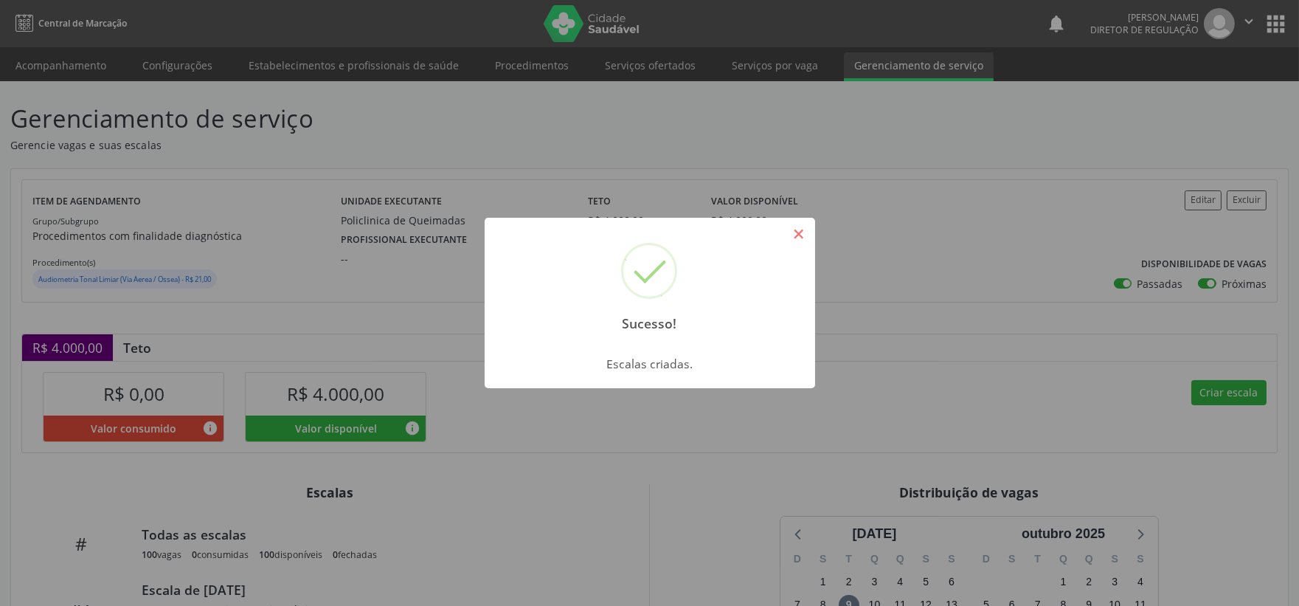
click at [800, 229] on button "×" at bounding box center [798, 233] width 25 height 25
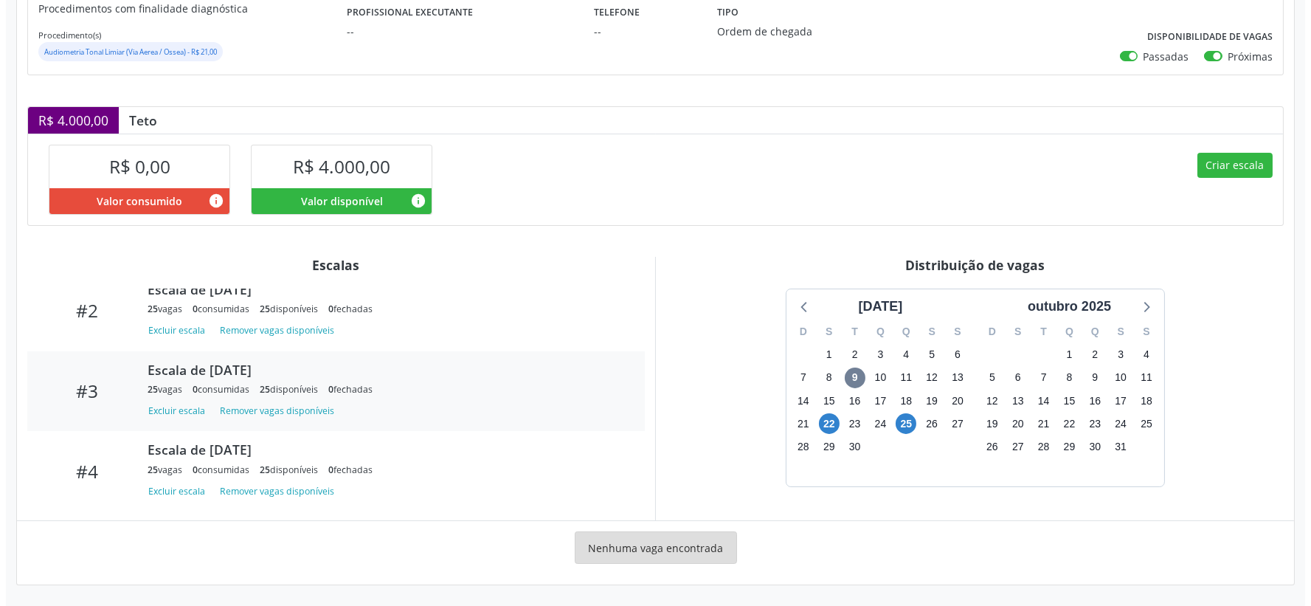
scroll to position [155, 0]
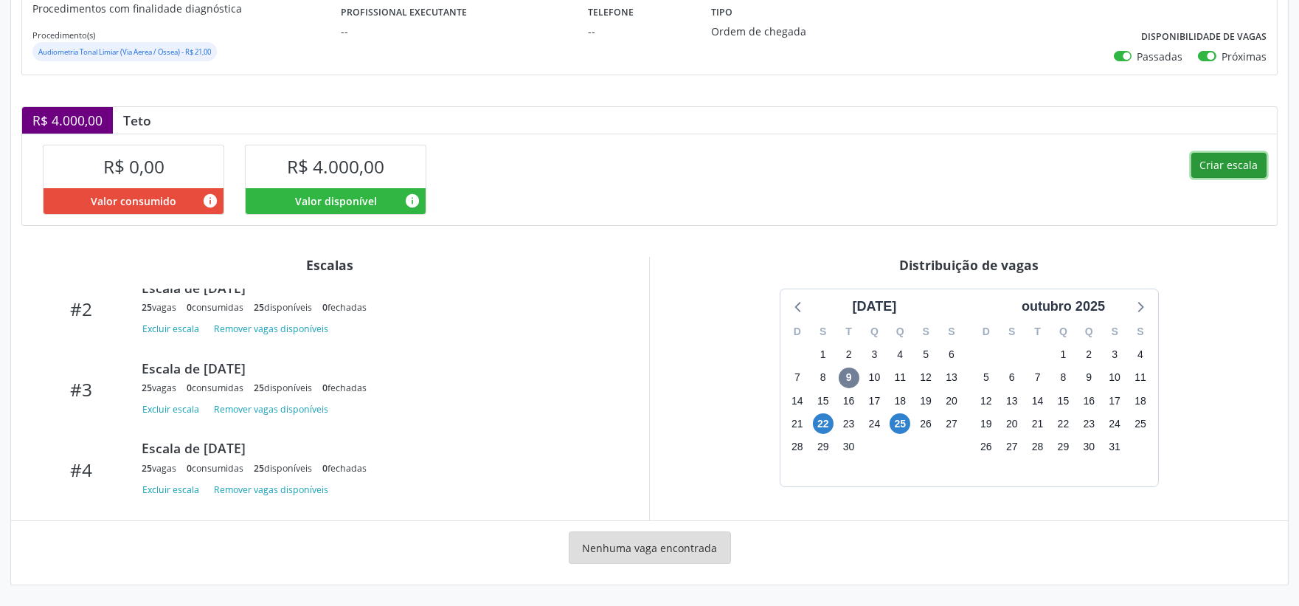
click at [1227, 153] on button "Criar escala" at bounding box center [1228, 165] width 75 height 25
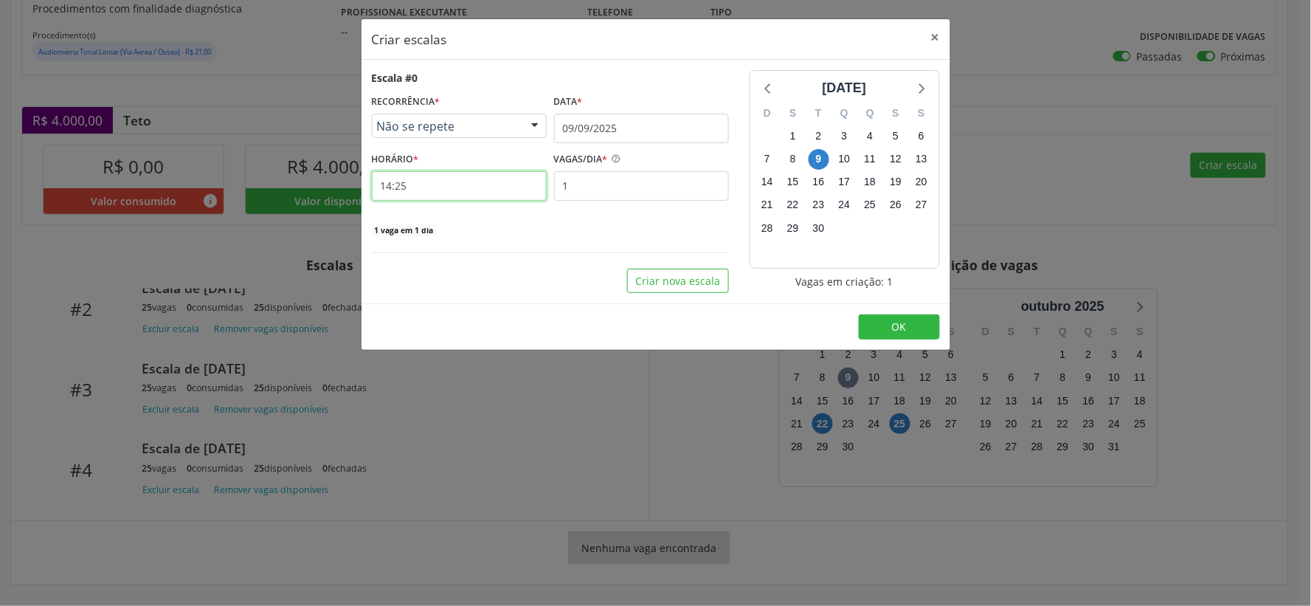
click at [426, 181] on input "14:25" at bounding box center [459, 186] width 175 height 30
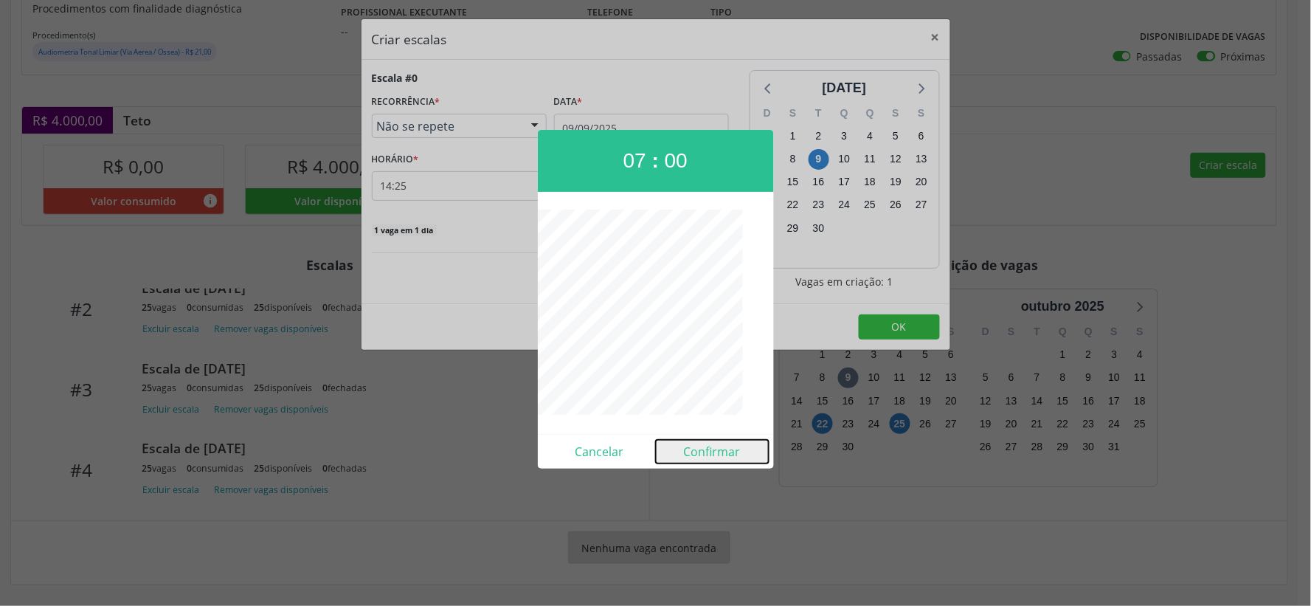
click at [721, 458] on button "Confirmar" at bounding box center [712, 452] width 113 height 24
type input "07:00"
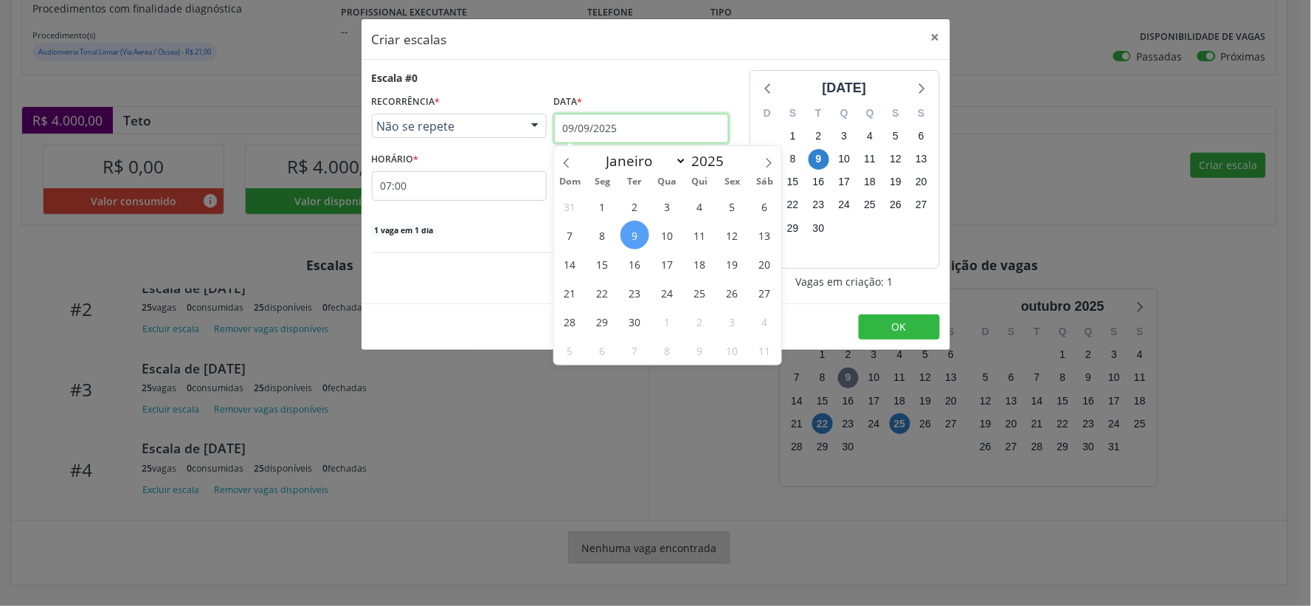
click at [699, 128] on input "09/09/2025" at bounding box center [641, 129] width 175 height 30
drag, startPoint x: 603, startPoint y: 322, endPoint x: 598, endPoint y: 295, distance: 27.1
click at [603, 318] on span "29" at bounding box center [602, 321] width 29 height 29
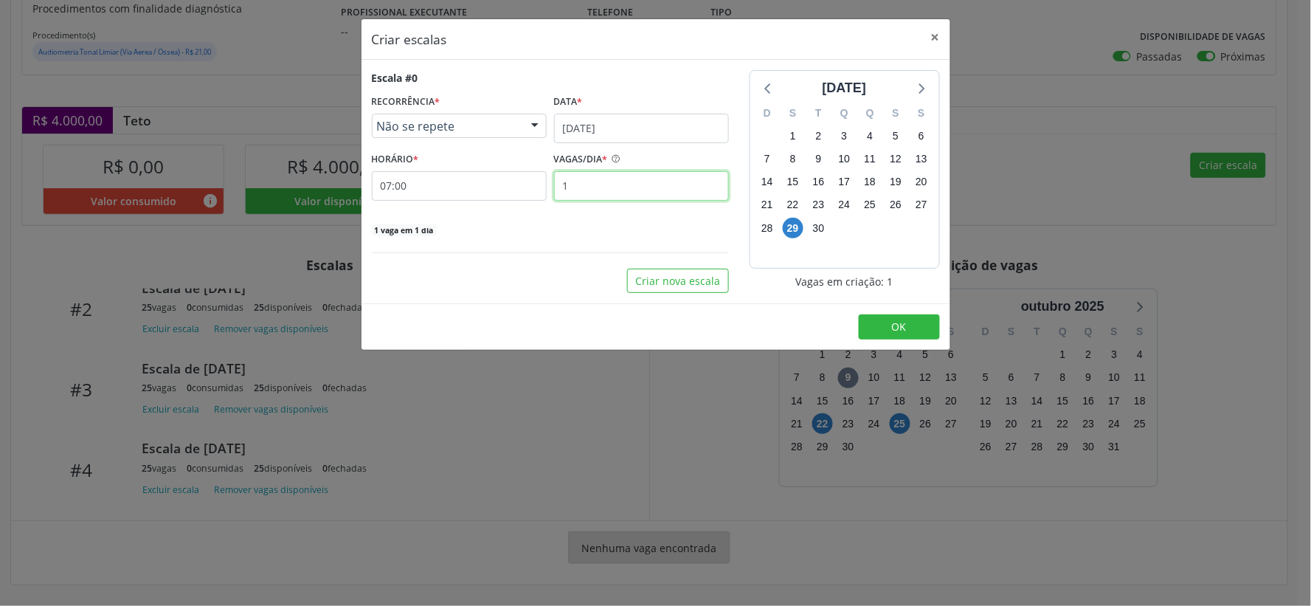
click at [583, 185] on input "1" at bounding box center [641, 186] width 175 height 30
type input "20"
click at [896, 327] on span "OK" at bounding box center [899, 326] width 15 height 14
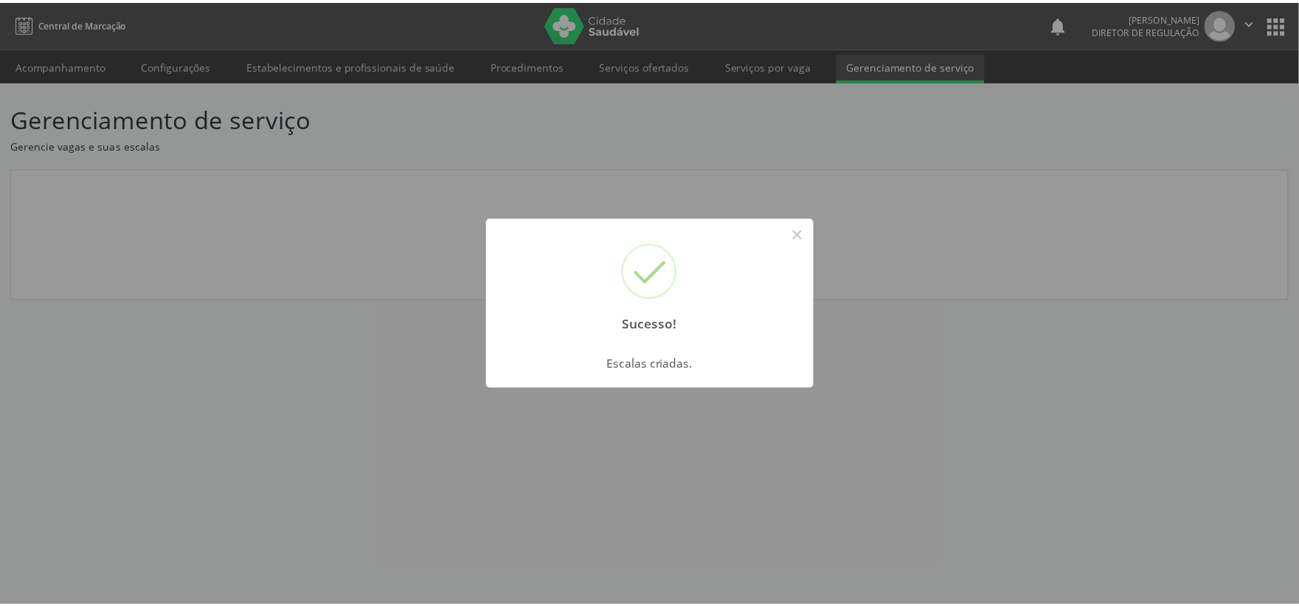
scroll to position [0, 0]
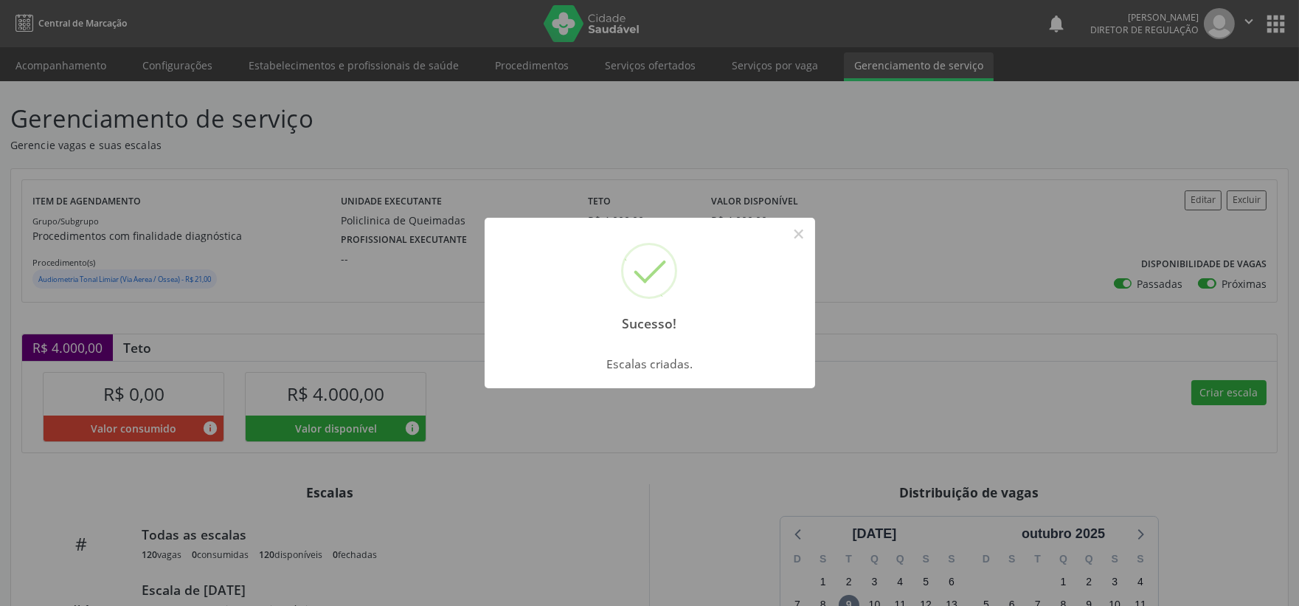
drag, startPoint x: 794, startPoint y: 226, endPoint x: 800, endPoint y: 246, distance: 20.8
click at [797, 230] on button "×" at bounding box center [798, 233] width 25 height 25
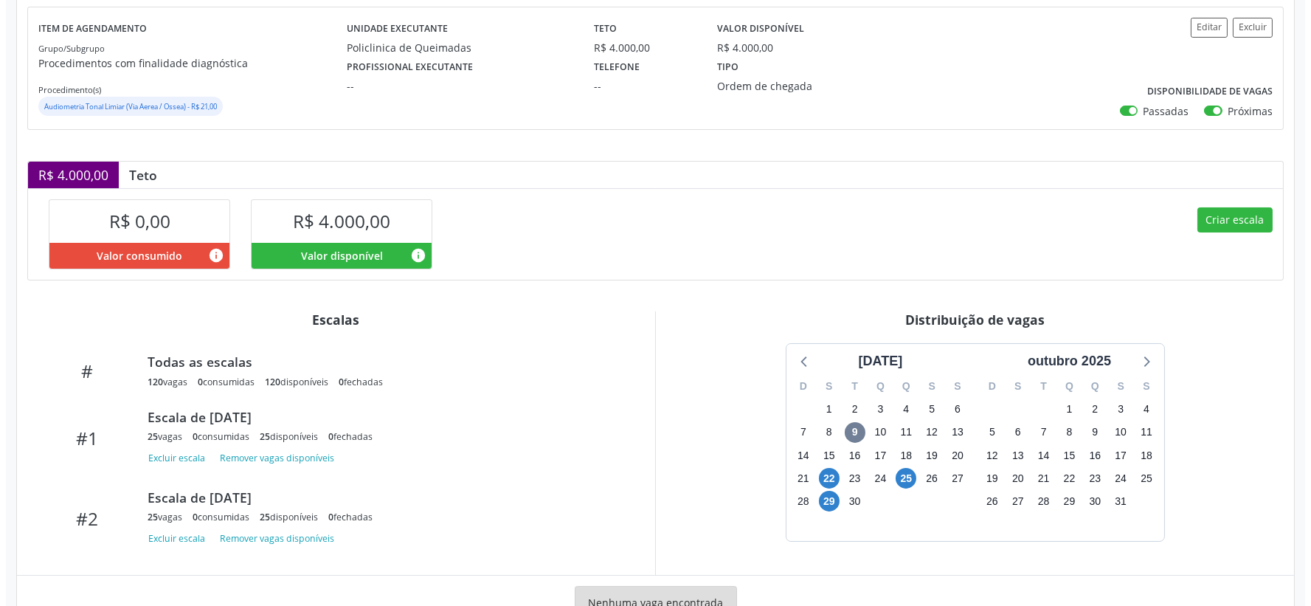
scroll to position [229, 0]
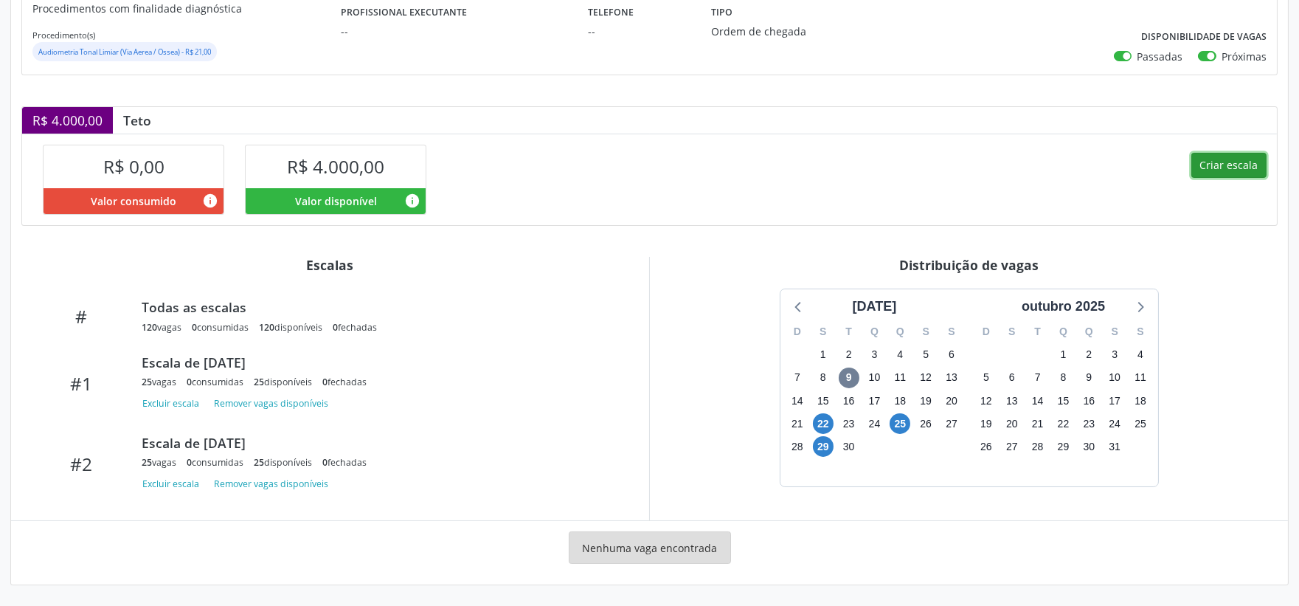
click at [1215, 163] on button "Criar escala" at bounding box center [1228, 165] width 75 height 25
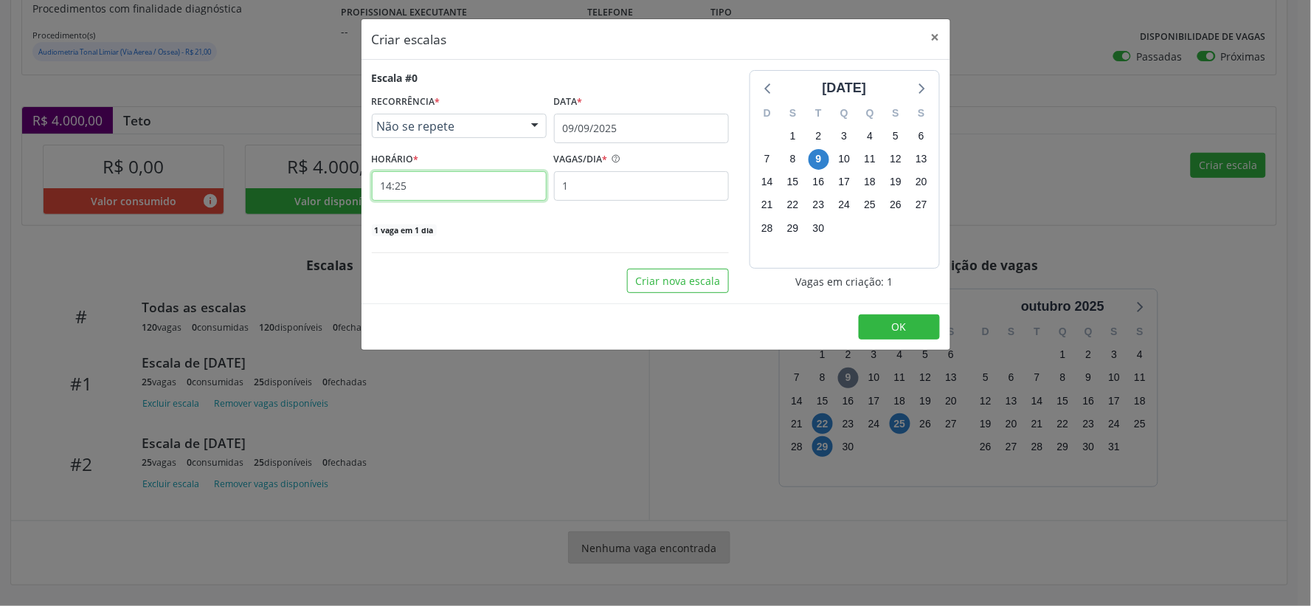
click at [421, 184] on input "14:25" at bounding box center [459, 186] width 175 height 30
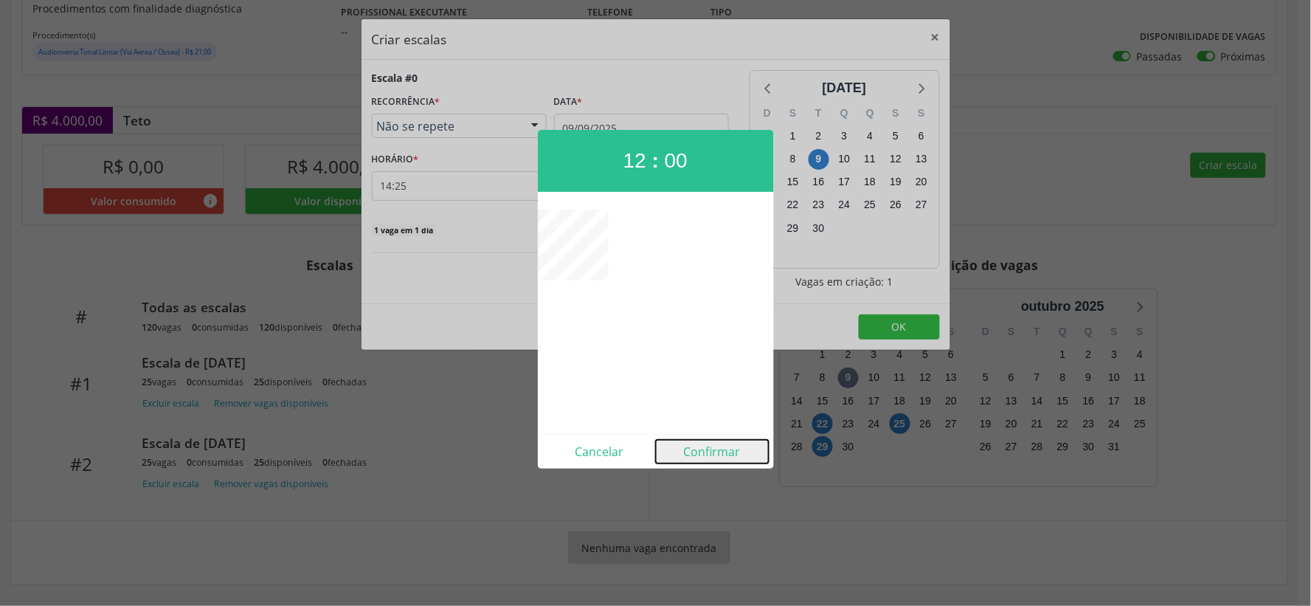
click at [735, 459] on button "Confirmar" at bounding box center [712, 452] width 113 height 24
type input "12:00"
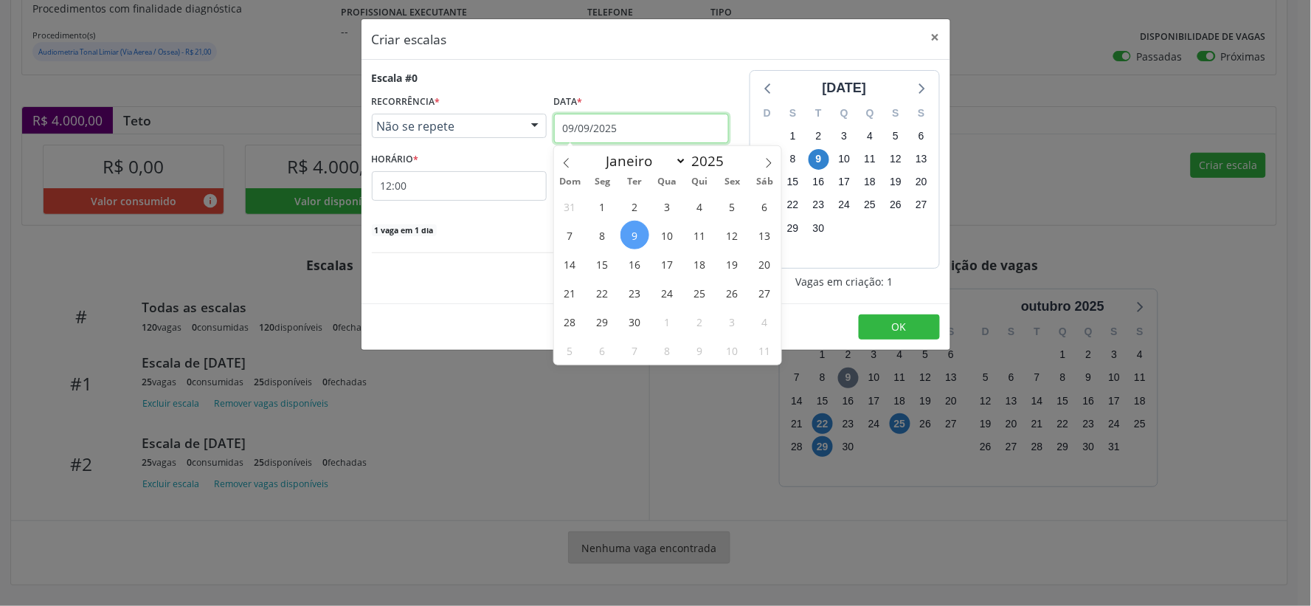
drag, startPoint x: 661, startPoint y: 122, endPoint x: 708, endPoint y: 142, distance: 51.2
click at [662, 123] on input "09/09/2025" at bounding box center [641, 129] width 175 height 30
drag, startPoint x: 603, startPoint y: 315, endPoint x: 615, endPoint y: 224, distance: 91.6
click at [610, 314] on span "29" at bounding box center [602, 321] width 29 height 29
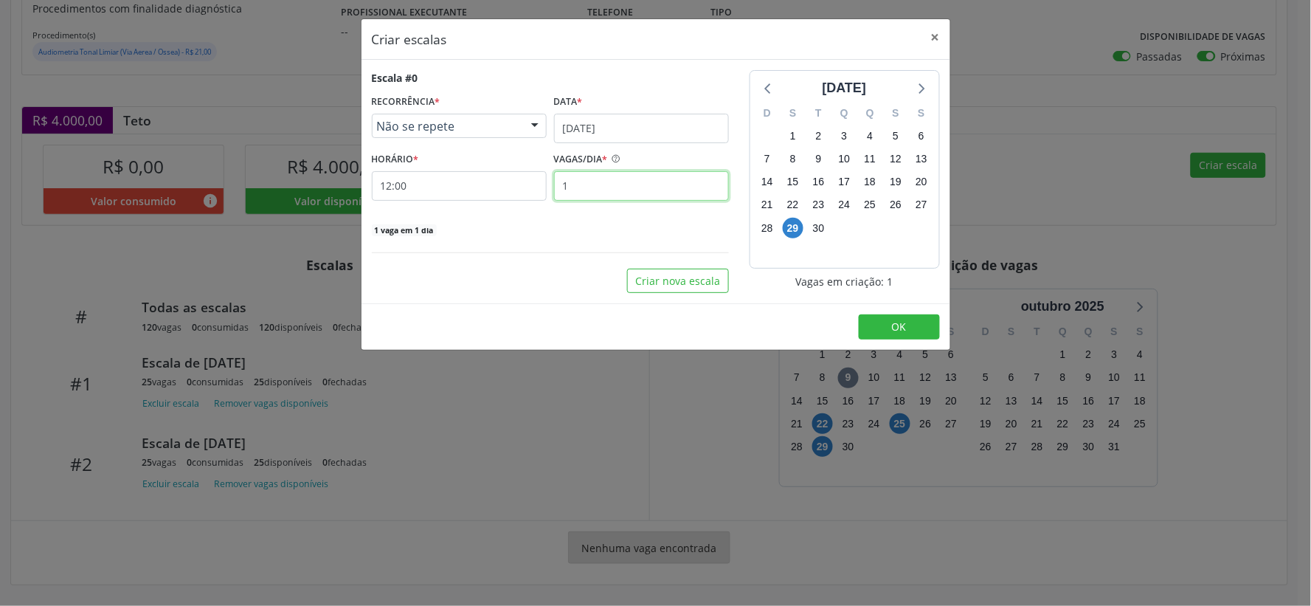
click at [590, 181] on input "1" at bounding box center [641, 186] width 175 height 30
type input "20"
click at [894, 322] on span "OK" at bounding box center [899, 326] width 15 height 14
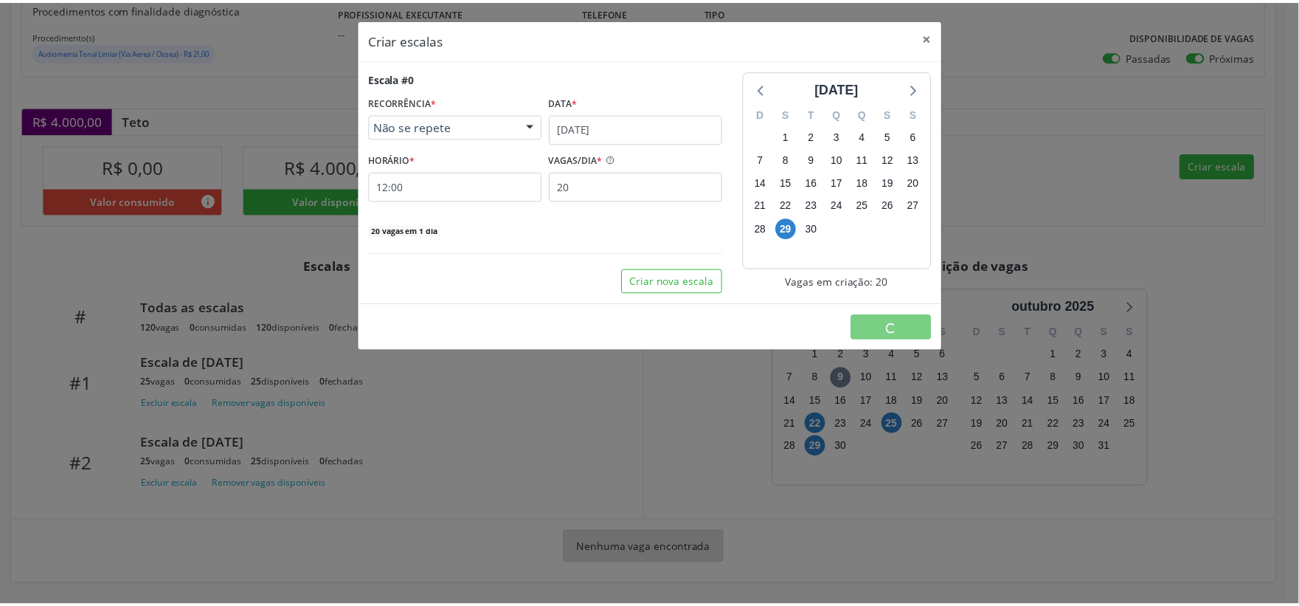
scroll to position [0, 0]
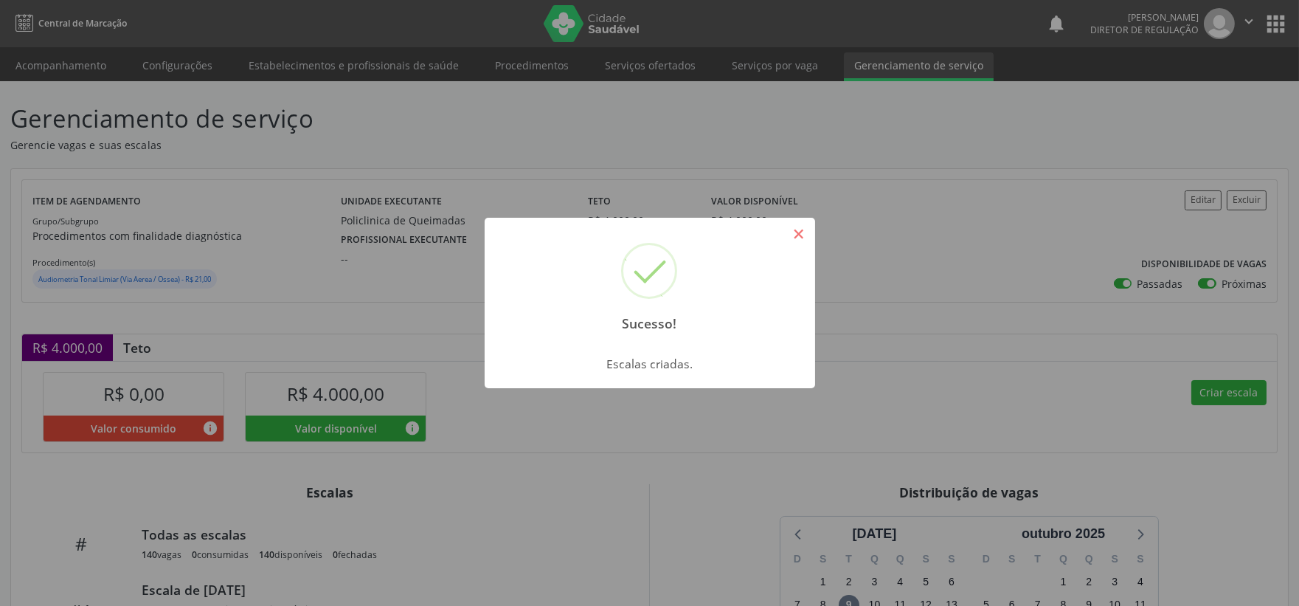
click at [801, 231] on button "×" at bounding box center [798, 233] width 25 height 25
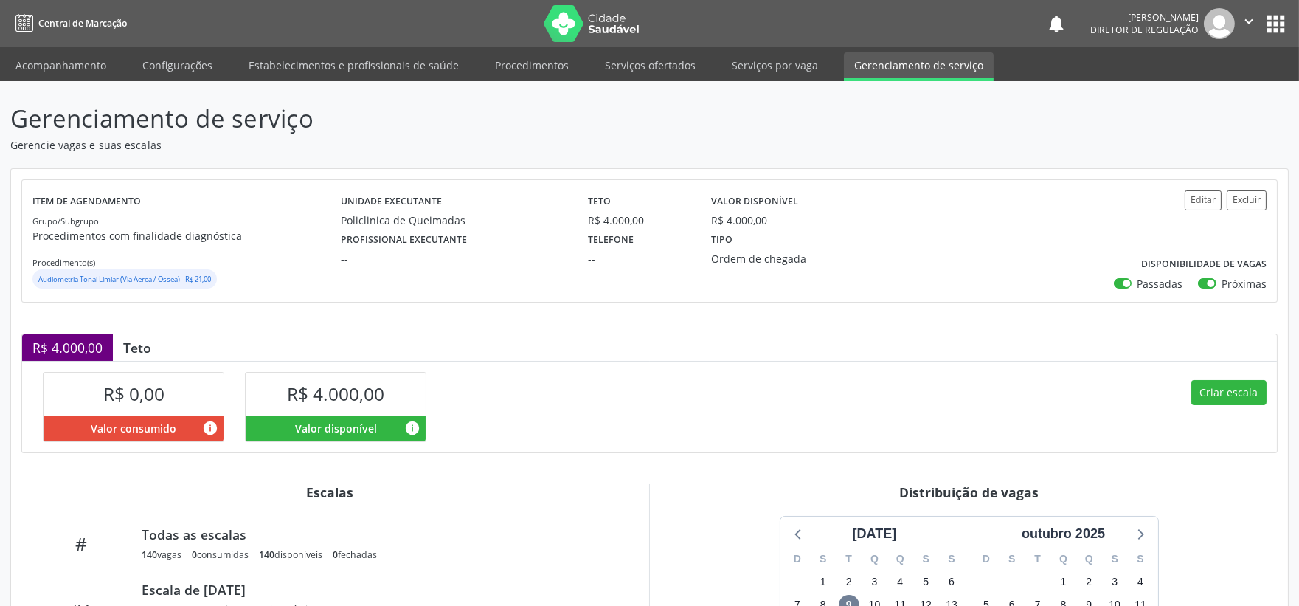
click at [1247, 22] on icon "" at bounding box center [1249, 21] width 16 height 16
click at [1180, 89] on link "Sair" at bounding box center [1211, 90] width 102 height 21
